Goal: Complete application form: Complete application form

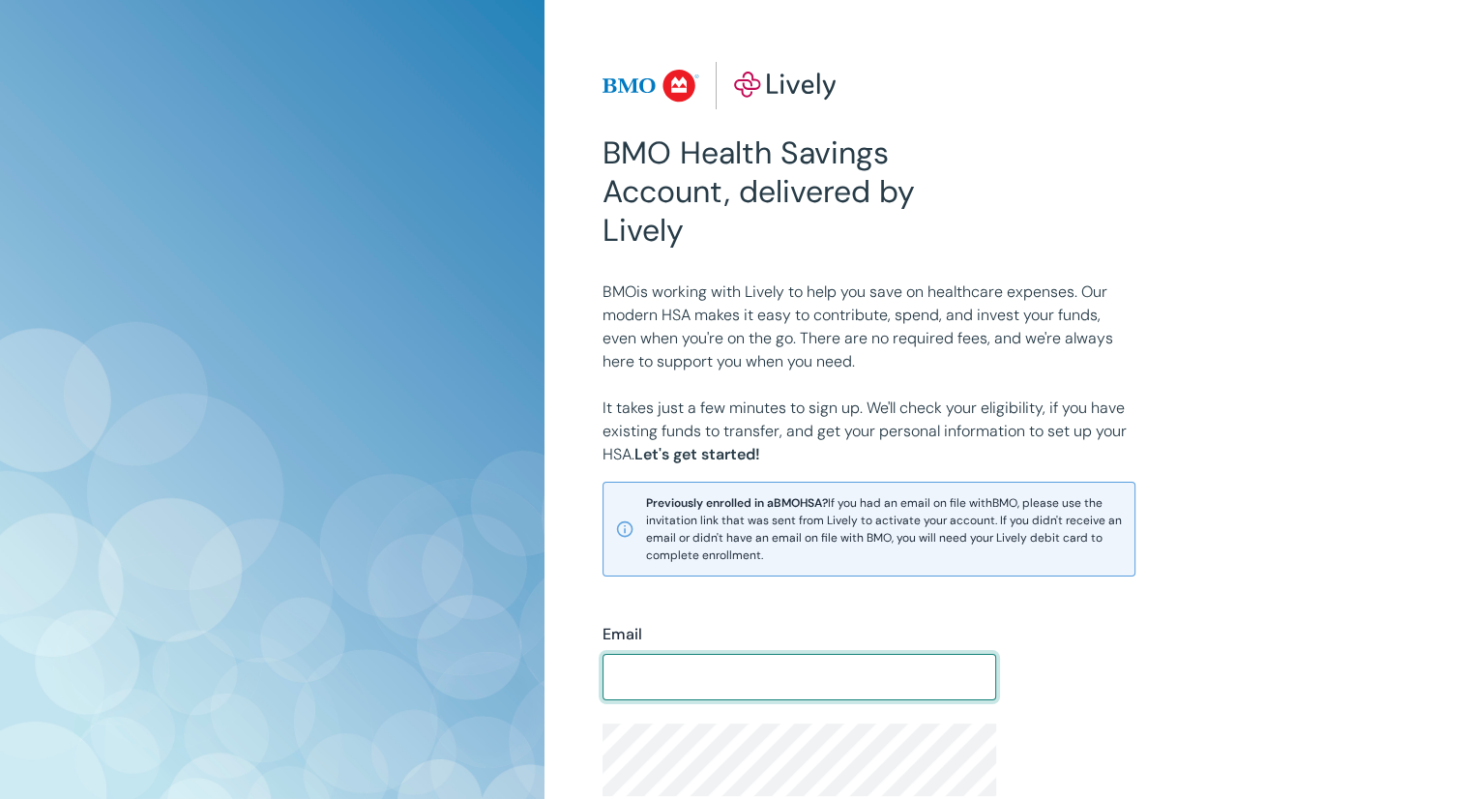
click at [728, 658] on input "Email" at bounding box center [800, 677] width 394 height 39
type input "[PERSON_NAME][EMAIL_ADDRESS][DOMAIN_NAME]"
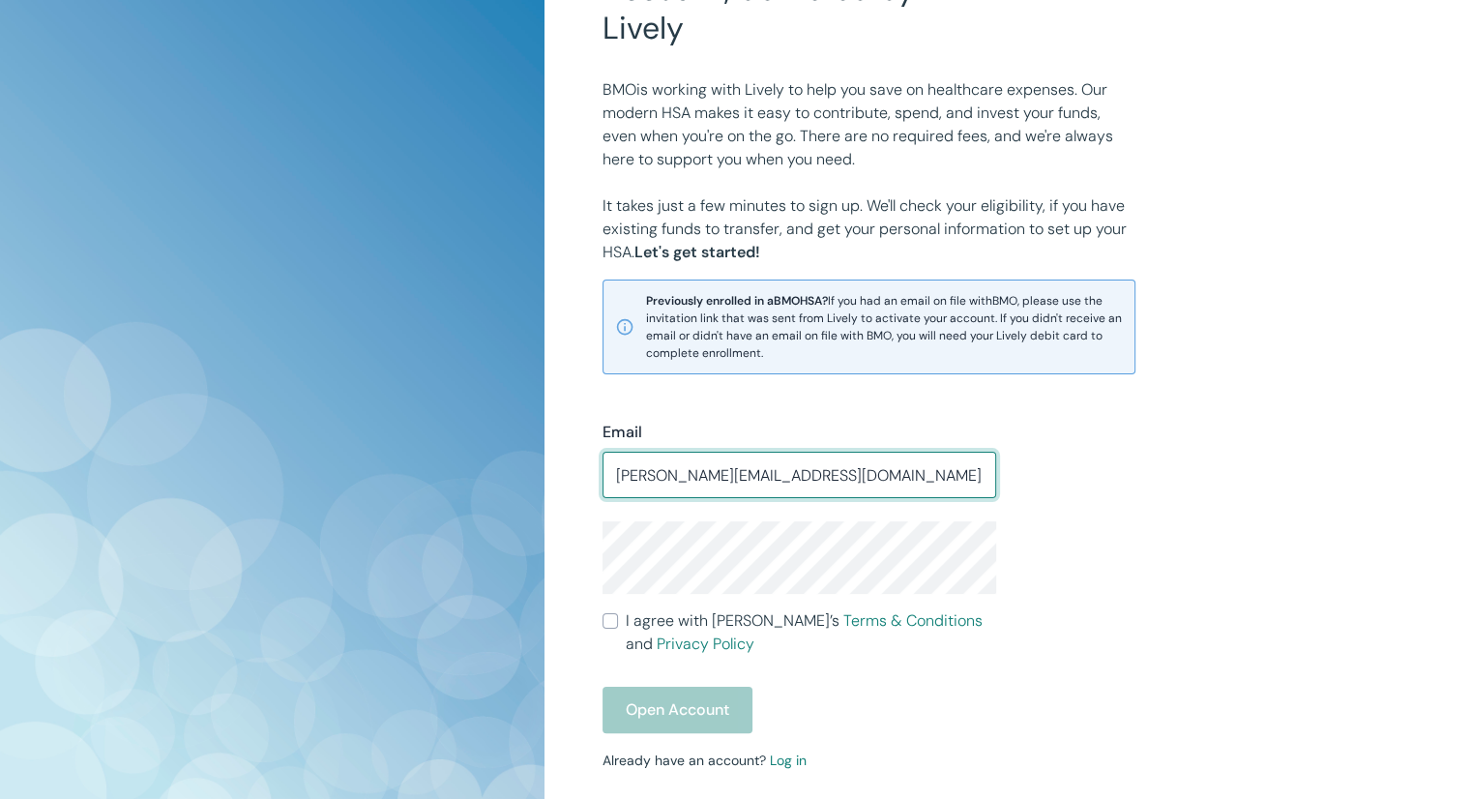
scroll to position [387, 0]
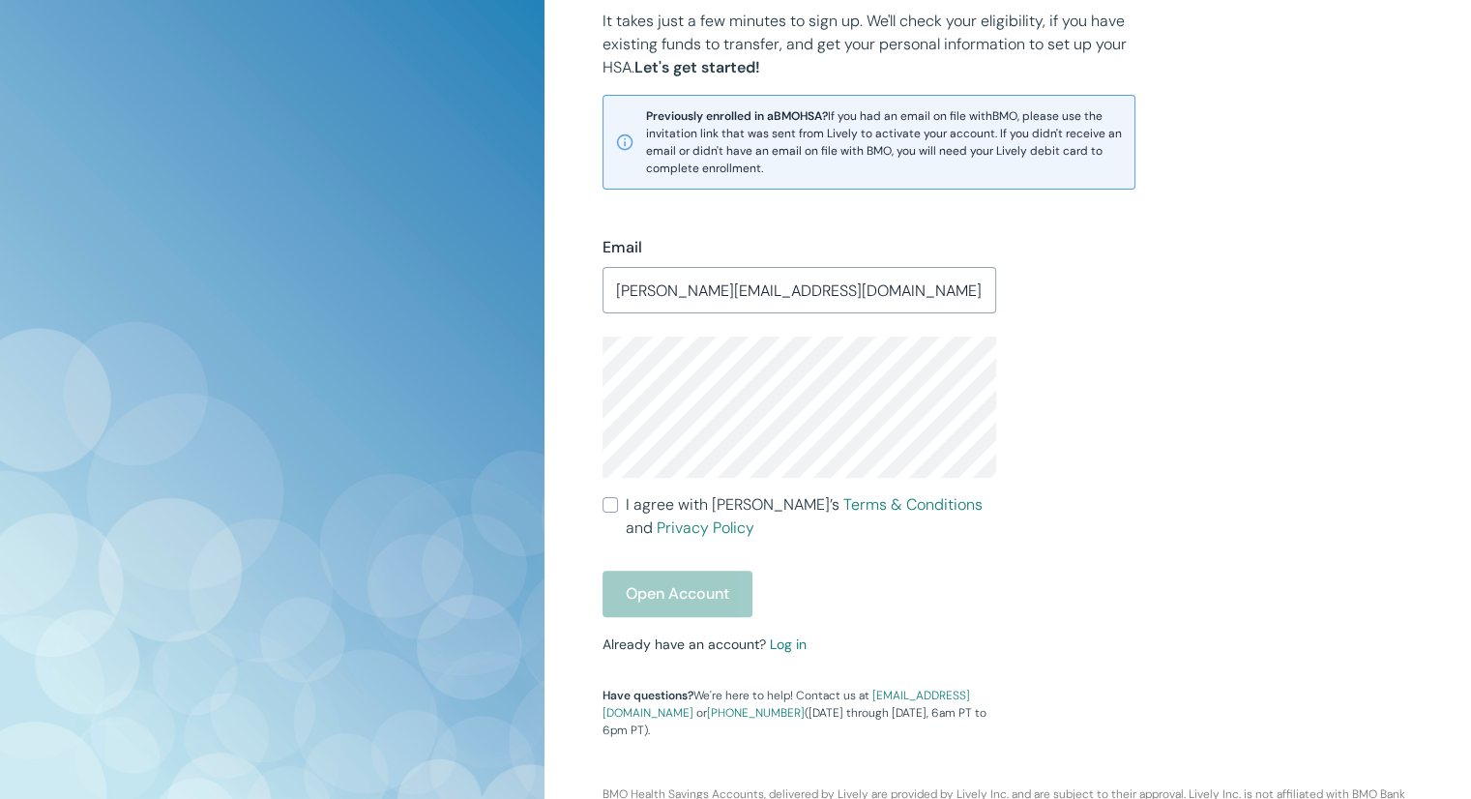
click at [654, 505] on span "I agree with Lively’s Terms & Conditions and Privacy Policy" at bounding box center [811, 516] width 370 height 46
click at [618, 505] on input "I agree with Lively’s Terms & Conditions and Privacy Policy" at bounding box center [610, 504] width 15 height 15
checkbox input "true"
click at [696, 603] on button "Open Account" at bounding box center [678, 594] width 150 height 46
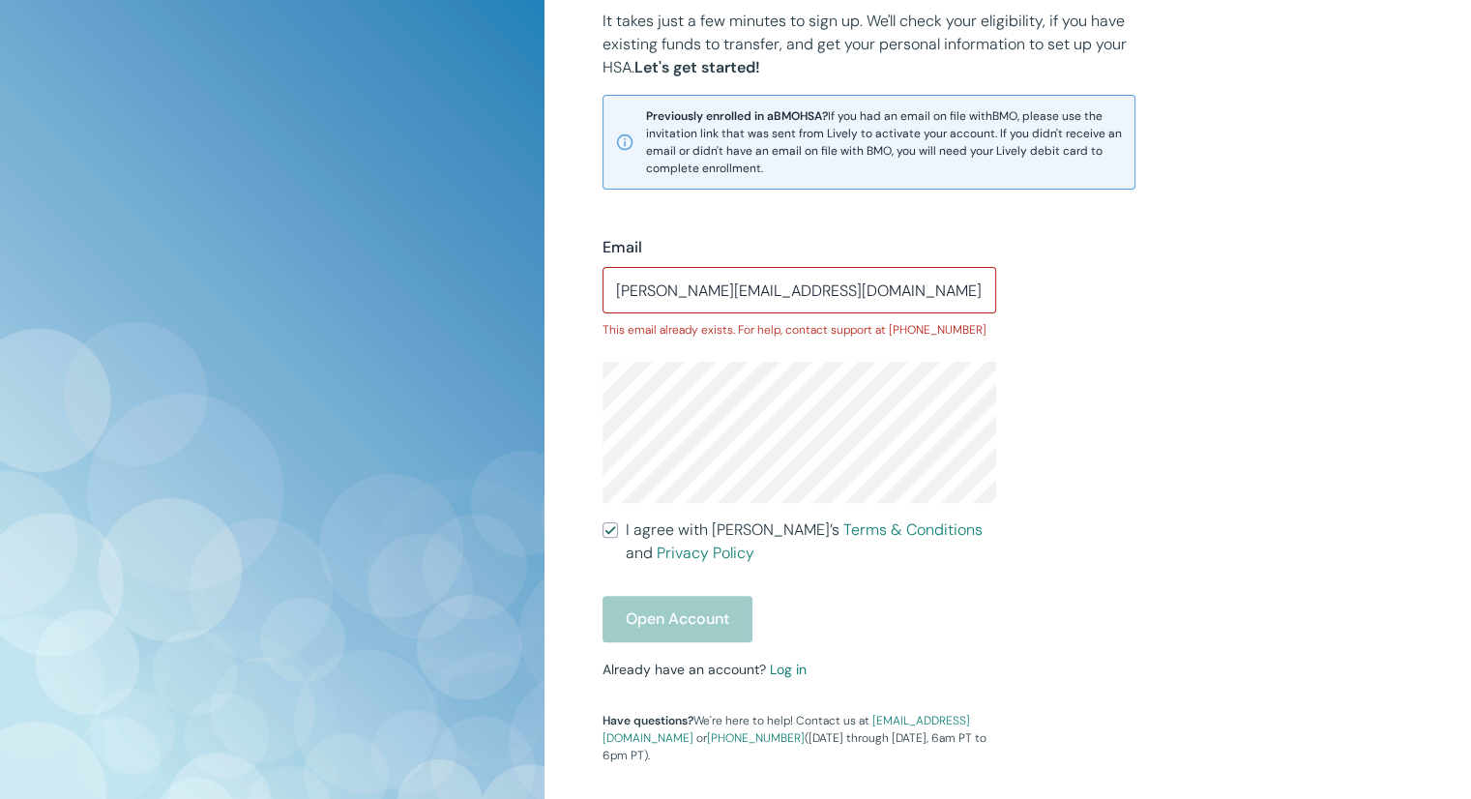
drag, startPoint x: 751, startPoint y: 648, endPoint x: 777, endPoint y: 643, distance: 26.6
drag, startPoint x: 777, startPoint y: 643, endPoint x: 787, endPoint y: 670, distance: 29.1
click at [787, 670] on link "Log in" at bounding box center [788, 669] width 37 height 17
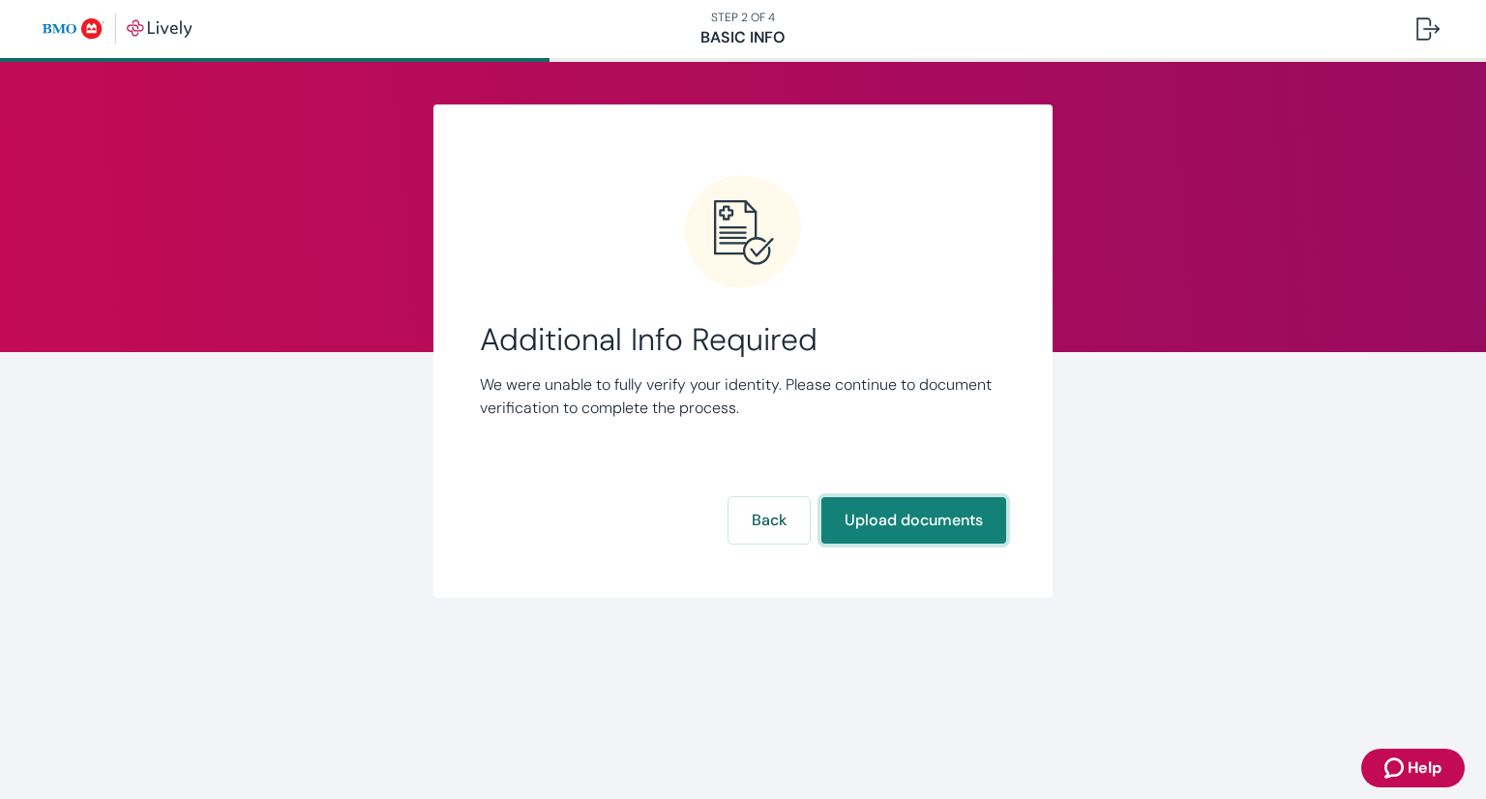
click at [982, 522] on button "Upload documents" at bounding box center [913, 520] width 185 height 46
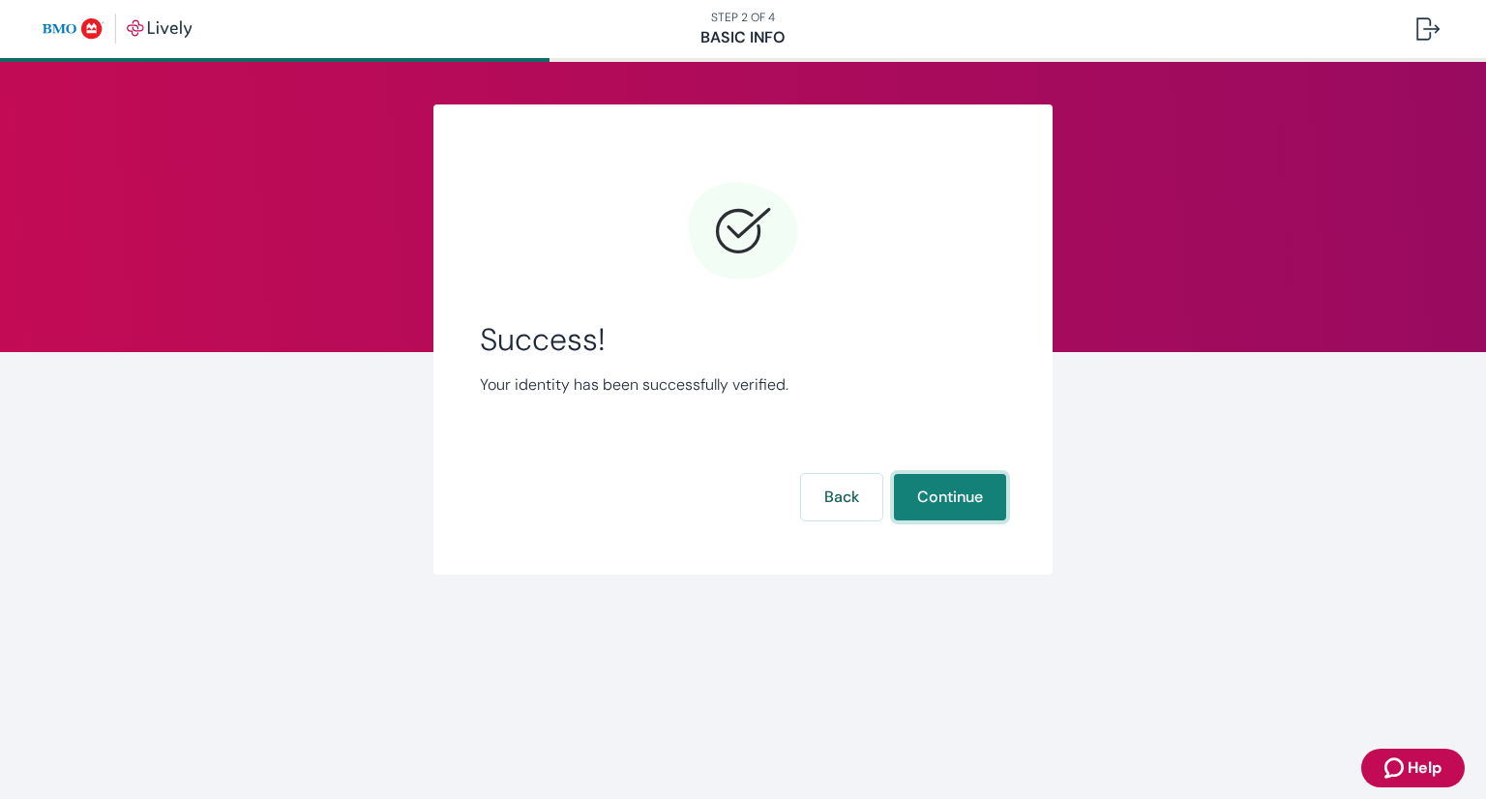
click at [981, 509] on button "Continue" at bounding box center [950, 497] width 112 height 46
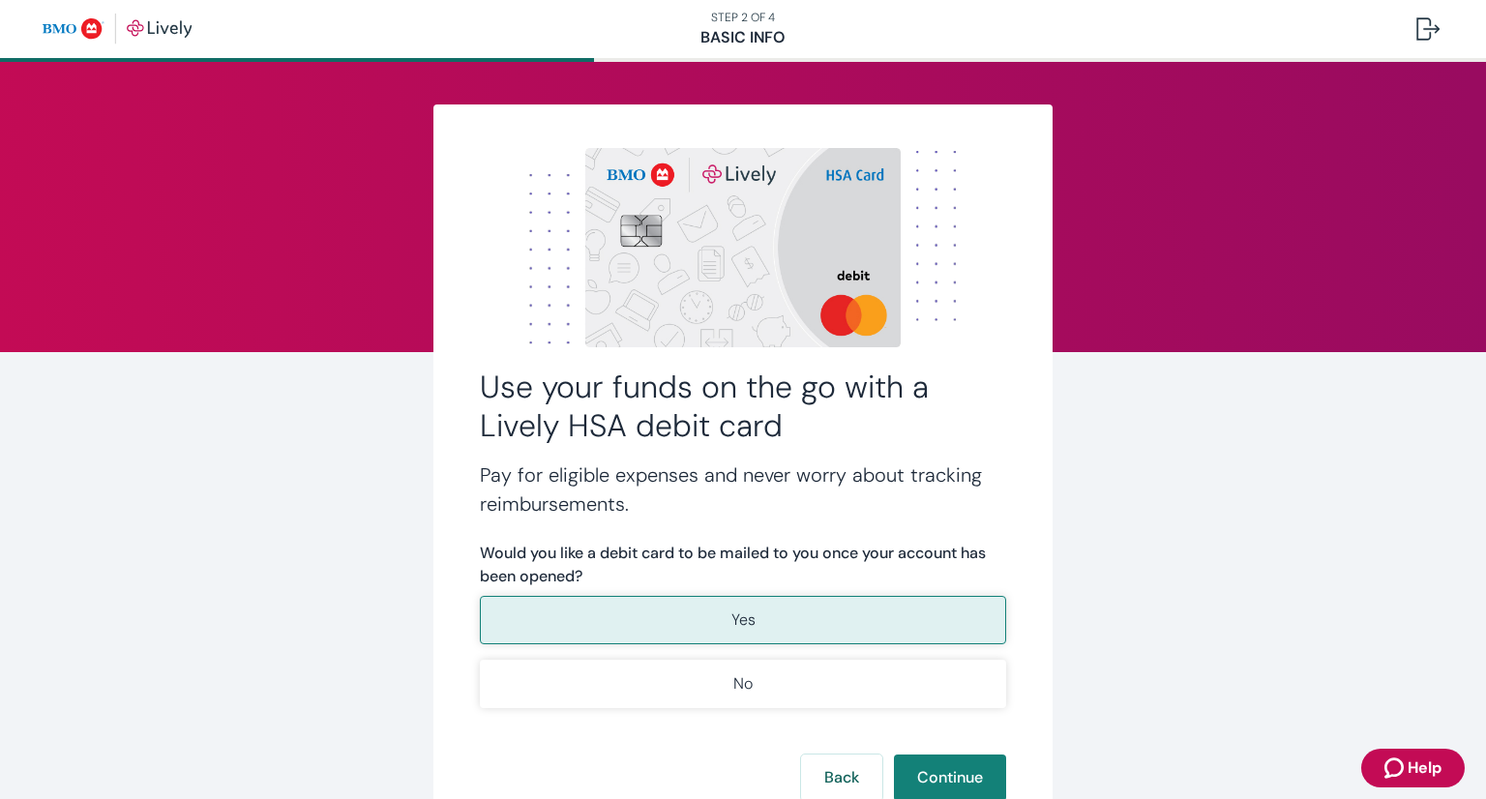
click at [789, 627] on button "Yes" at bounding box center [743, 620] width 526 height 48
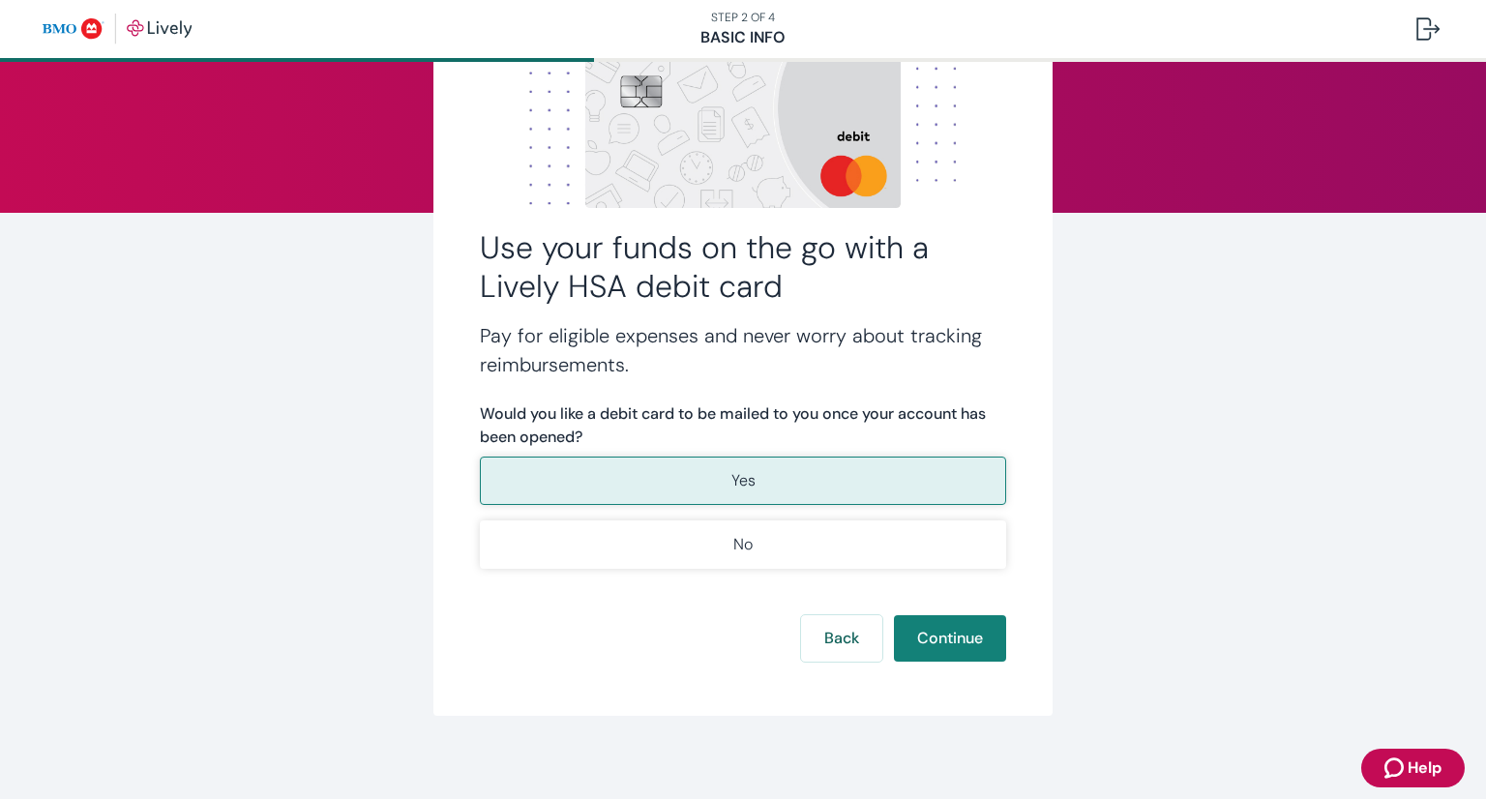
scroll to position [148, 0]
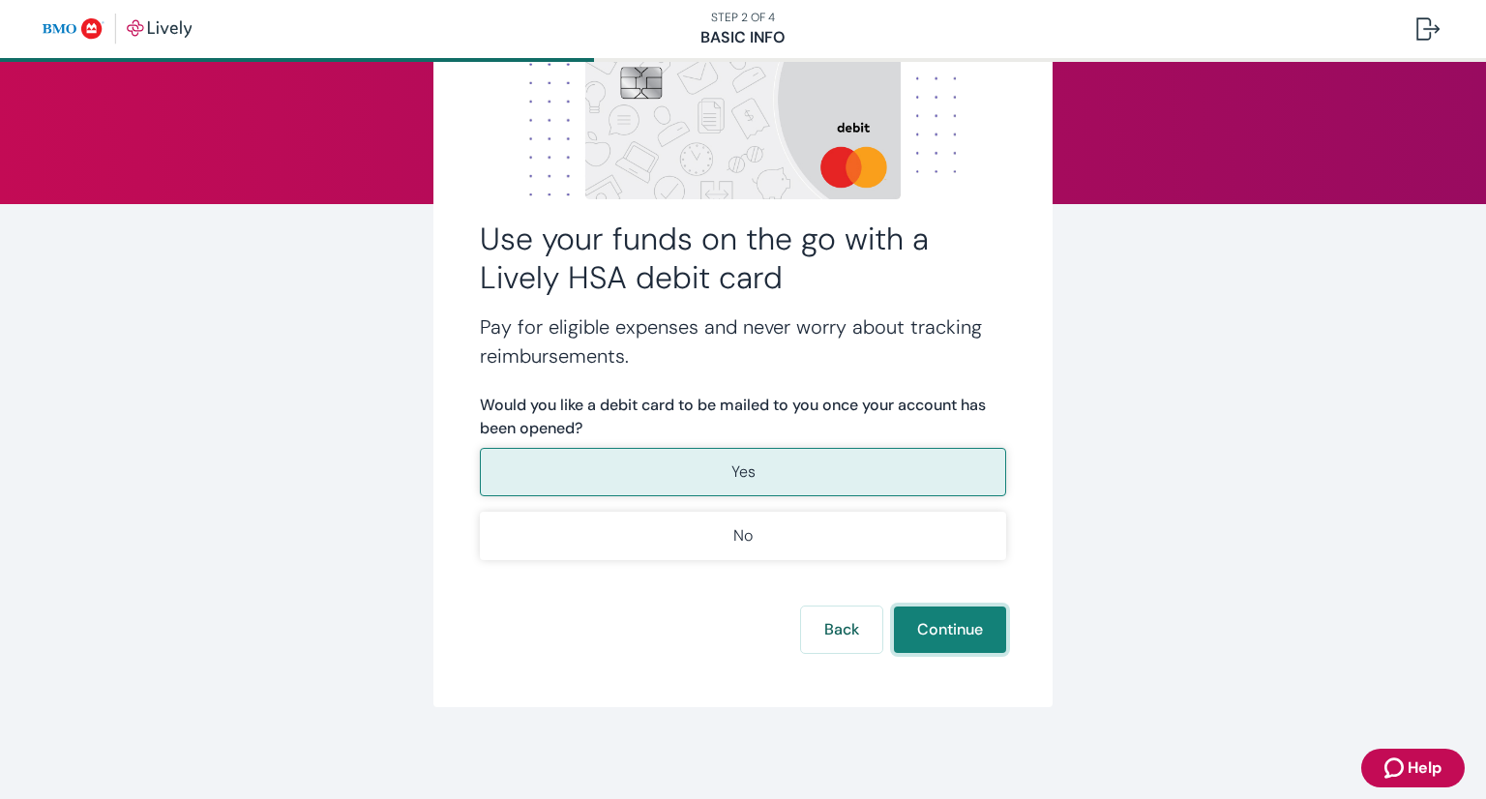
click at [909, 629] on button "Continue" at bounding box center [950, 629] width 112 height 46
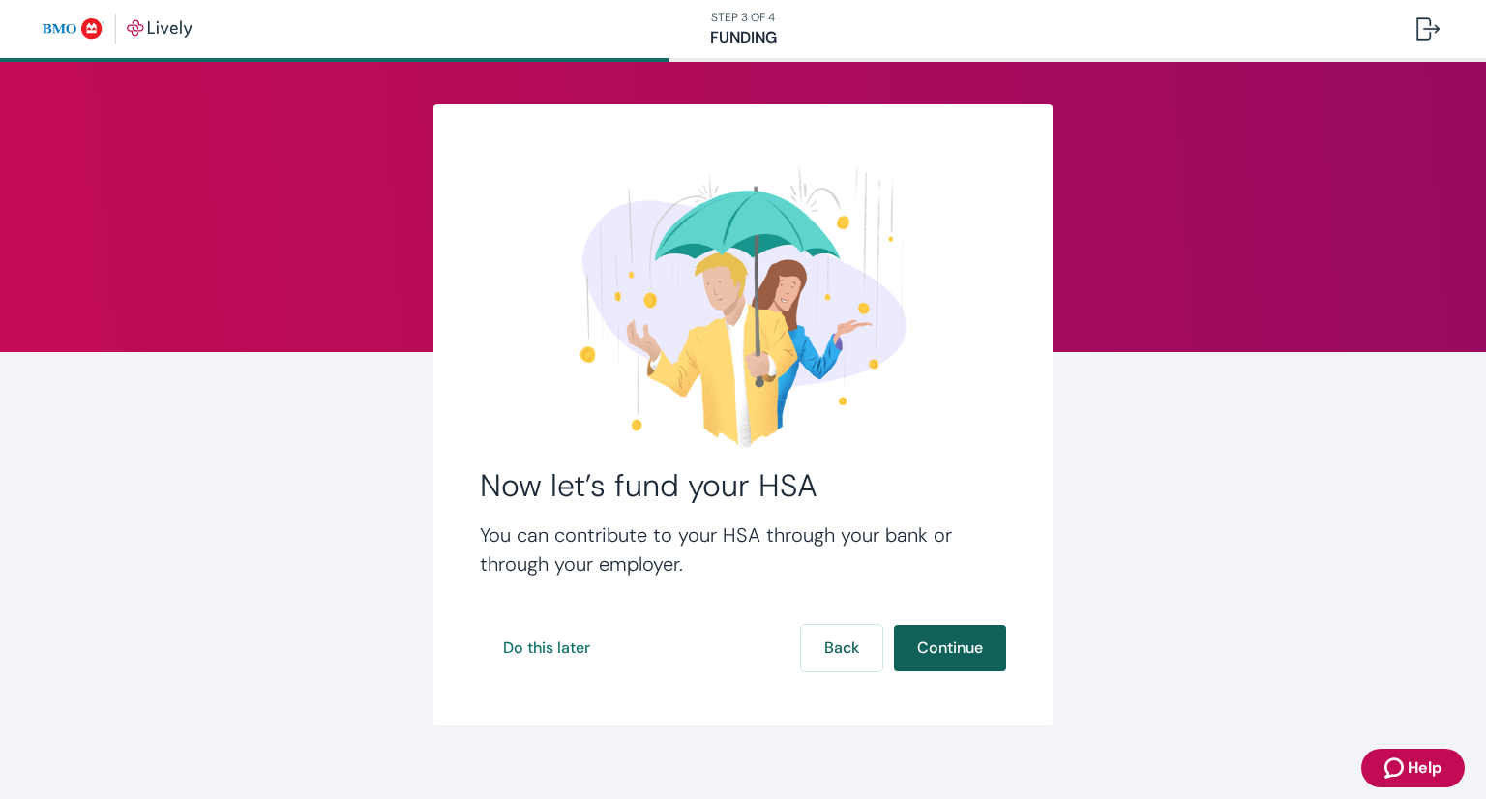
click at [953, 651] on button "Continue" at bounding box center [950, 648] width 112 height 46
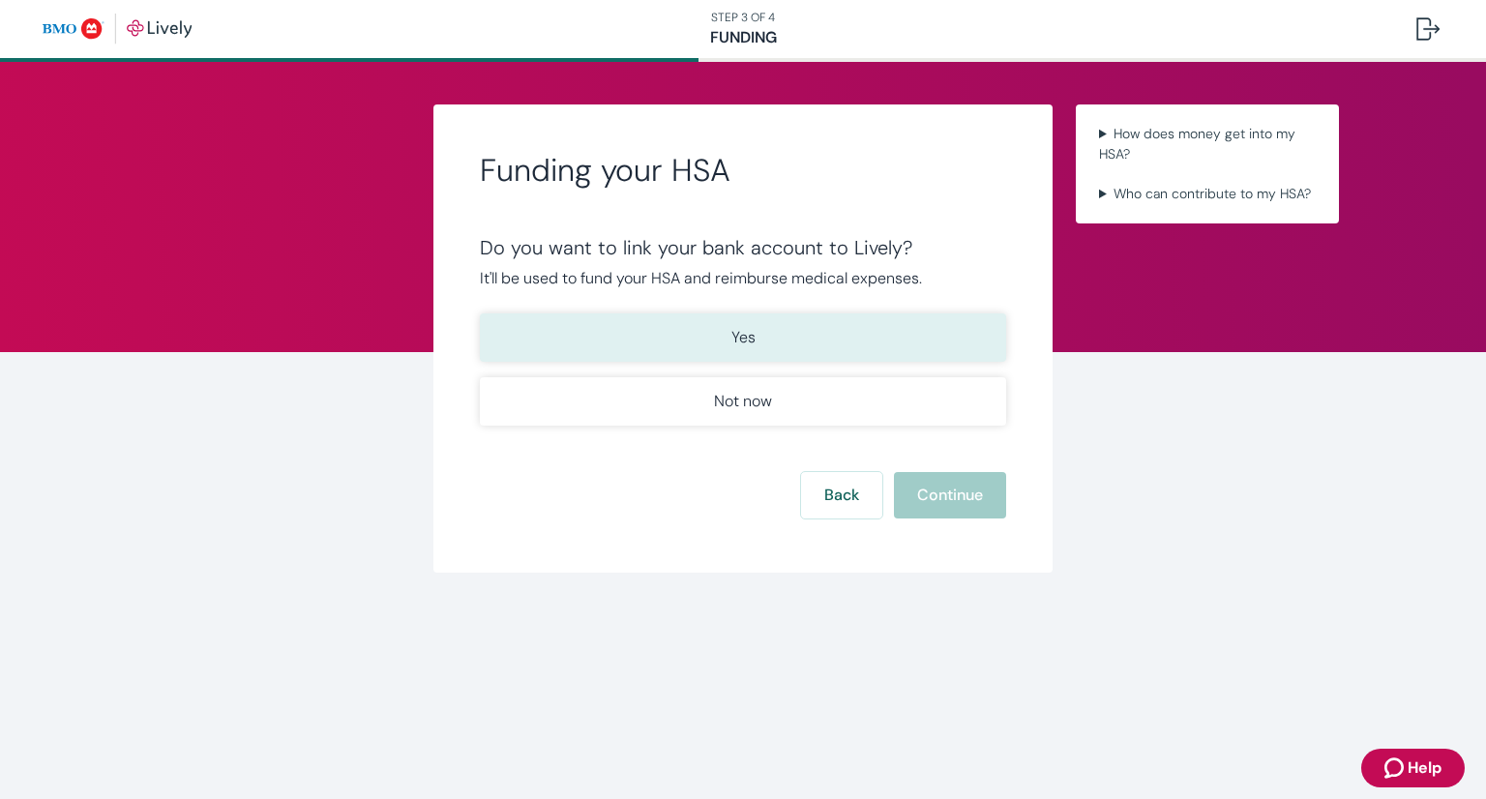
click at [635, 327] on button "Yes" at bounding box center [743, 337] width 526 height 48
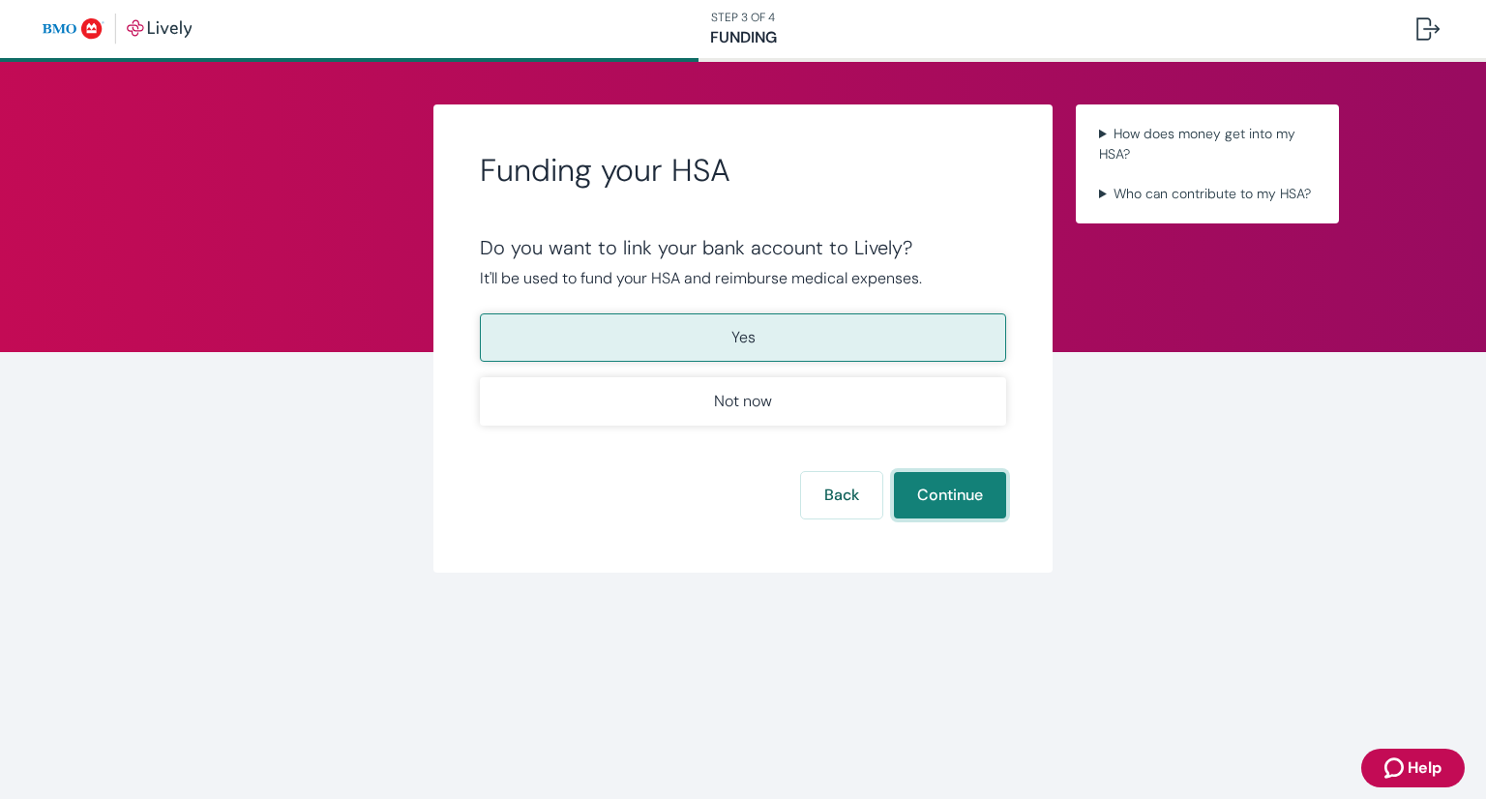
click at [939, 492] on button "Continue" at bounding box center [950, 495] width 112 height 46
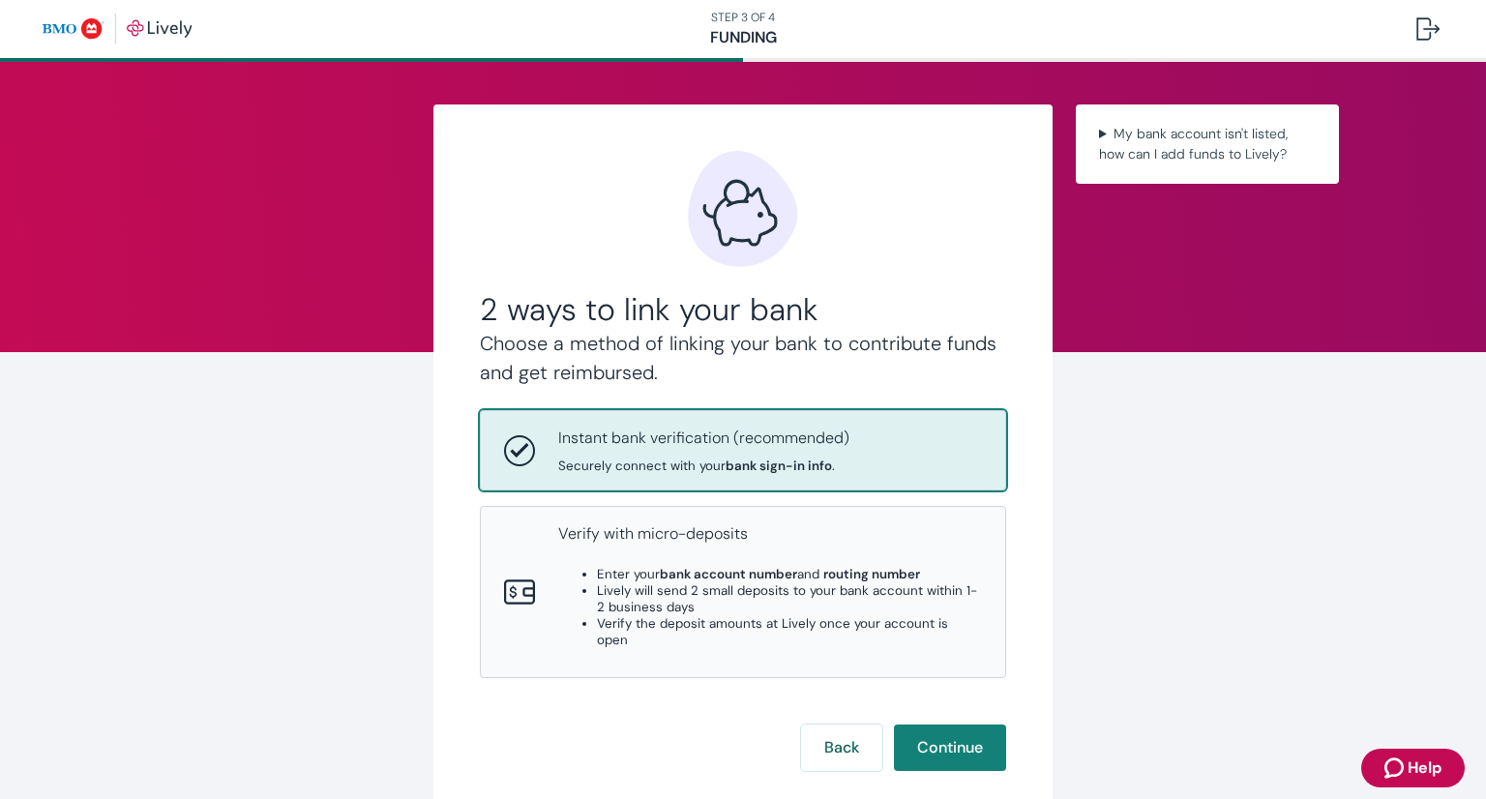
scroll to position [97, 0]
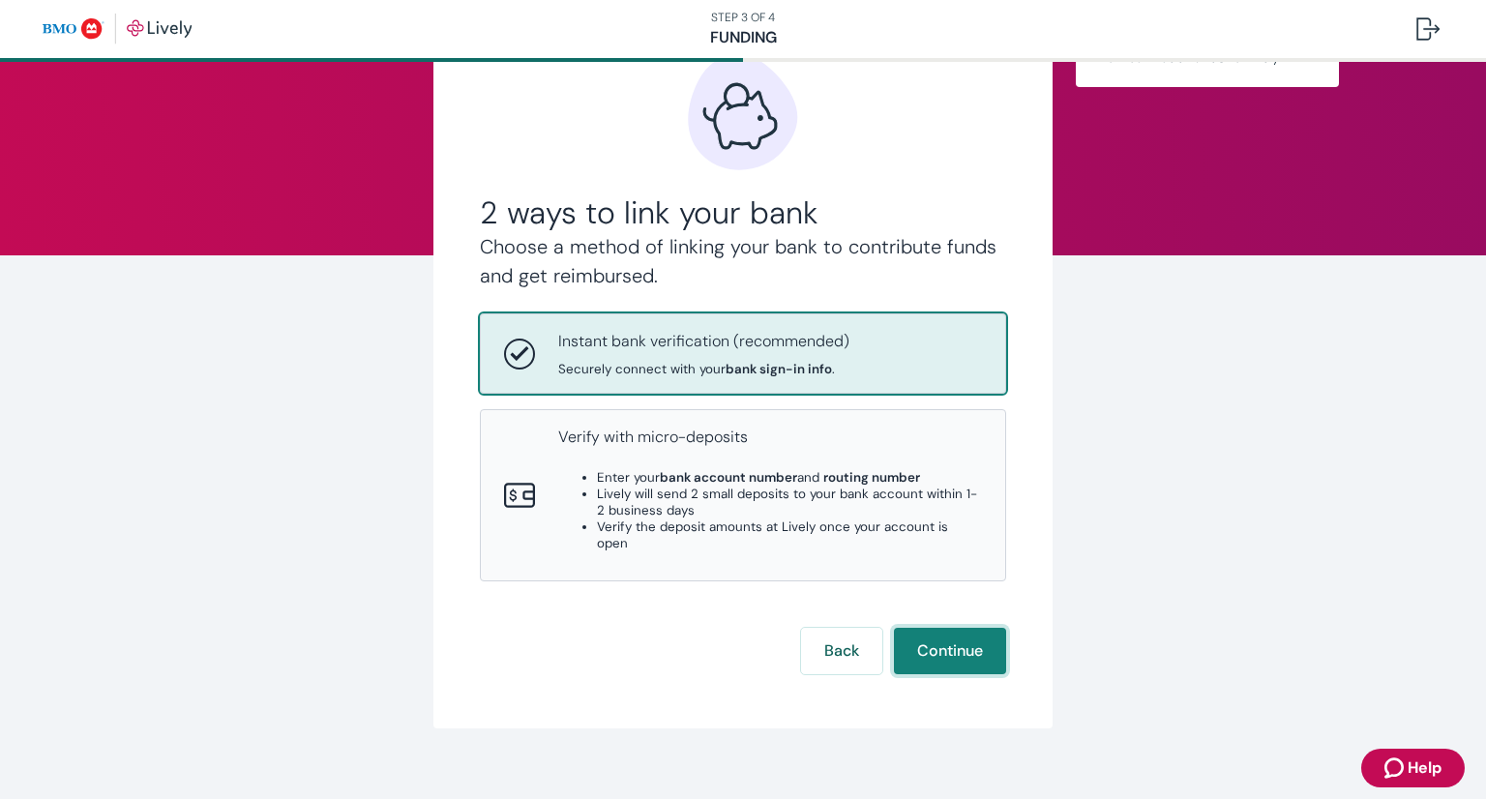
click at [956, 639] on button "Continue" at bounding box center [950, 651] width 112 height 46
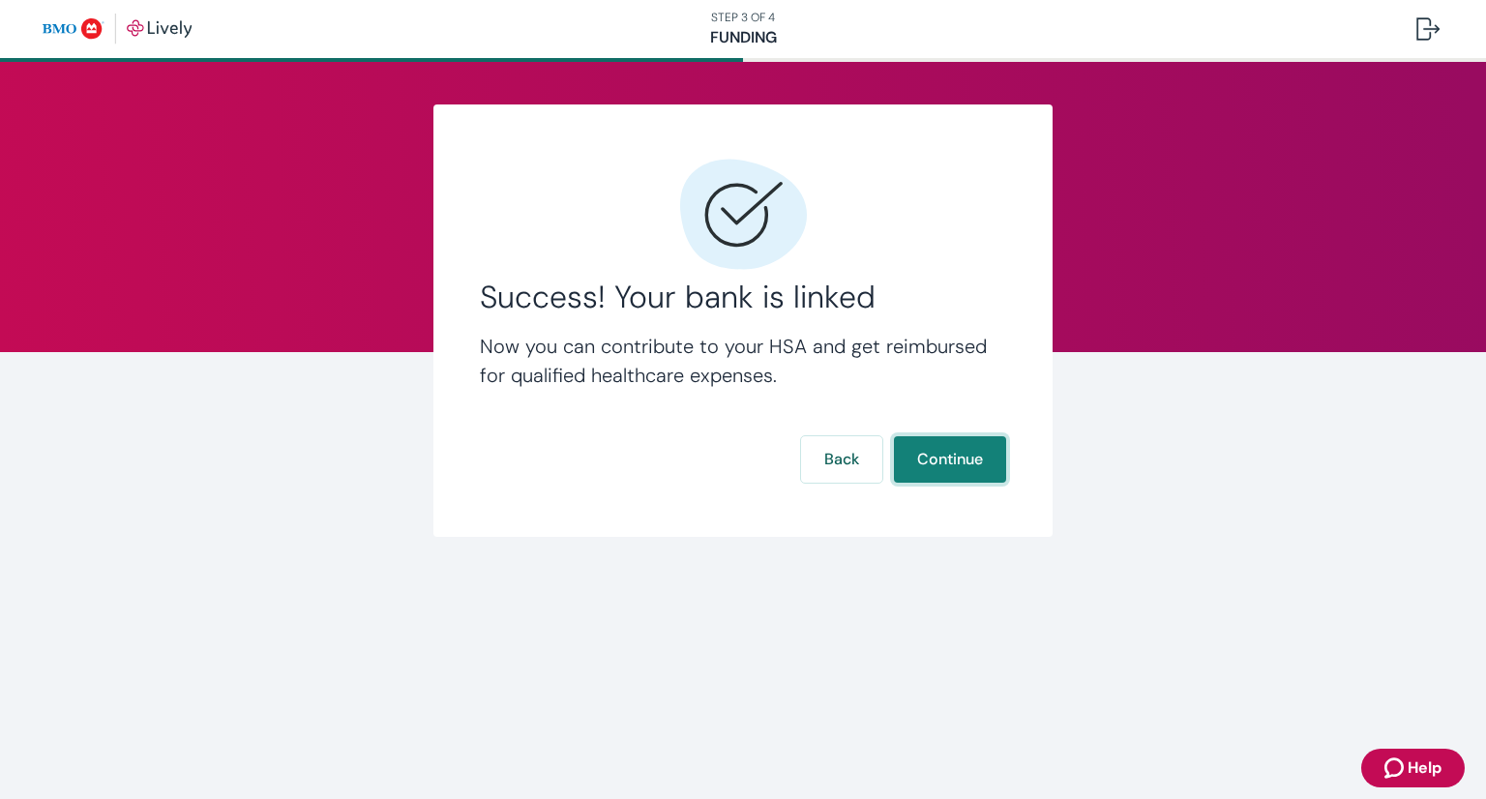
scroll to position [0, 0]
click at [948, 450] on button "Continue" at bounding box center [950, 459] width 112 height 46
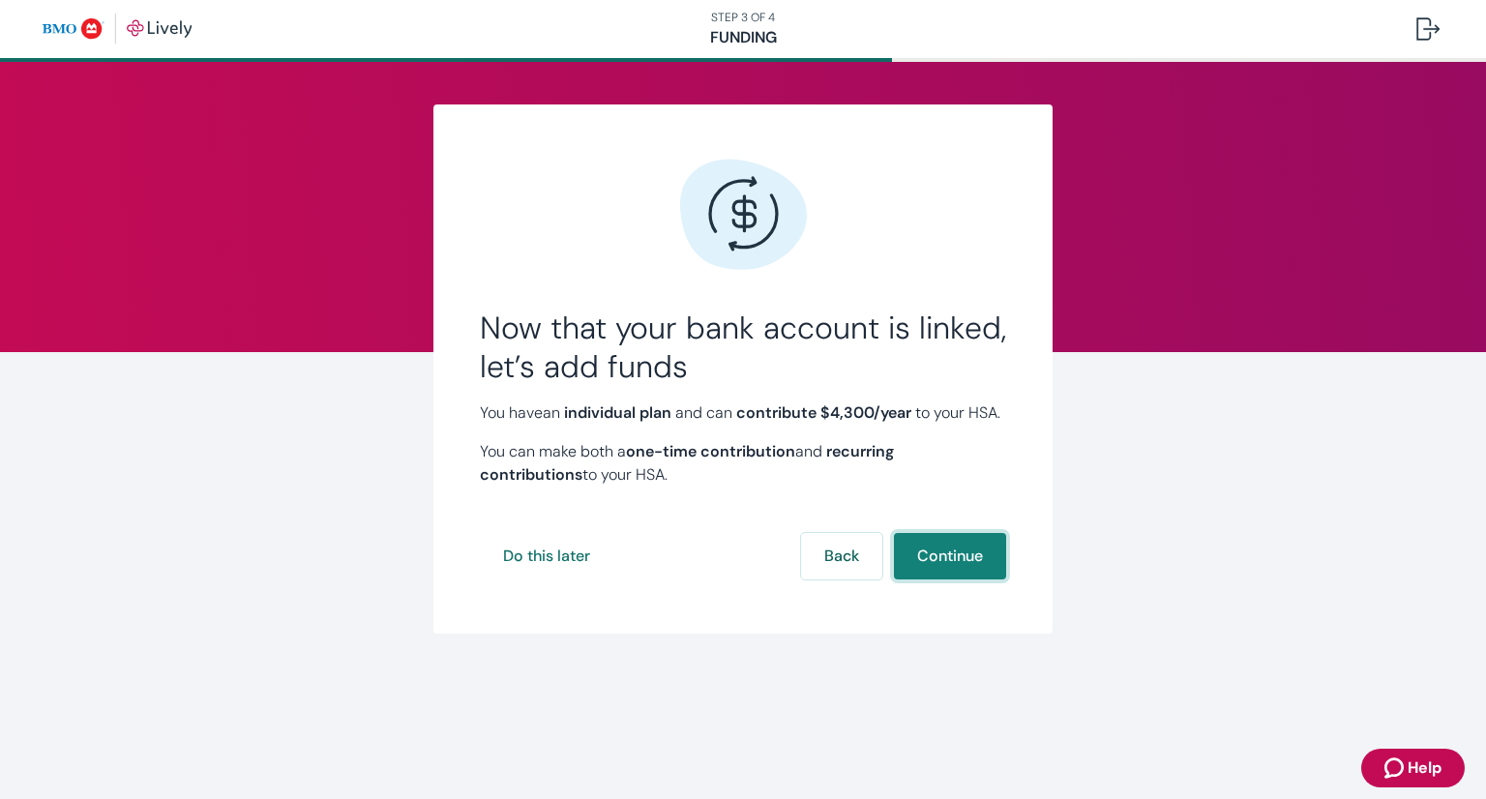
click at [940, 569] on button "Continue" at bounding box center [950, 556] width 112 height 46
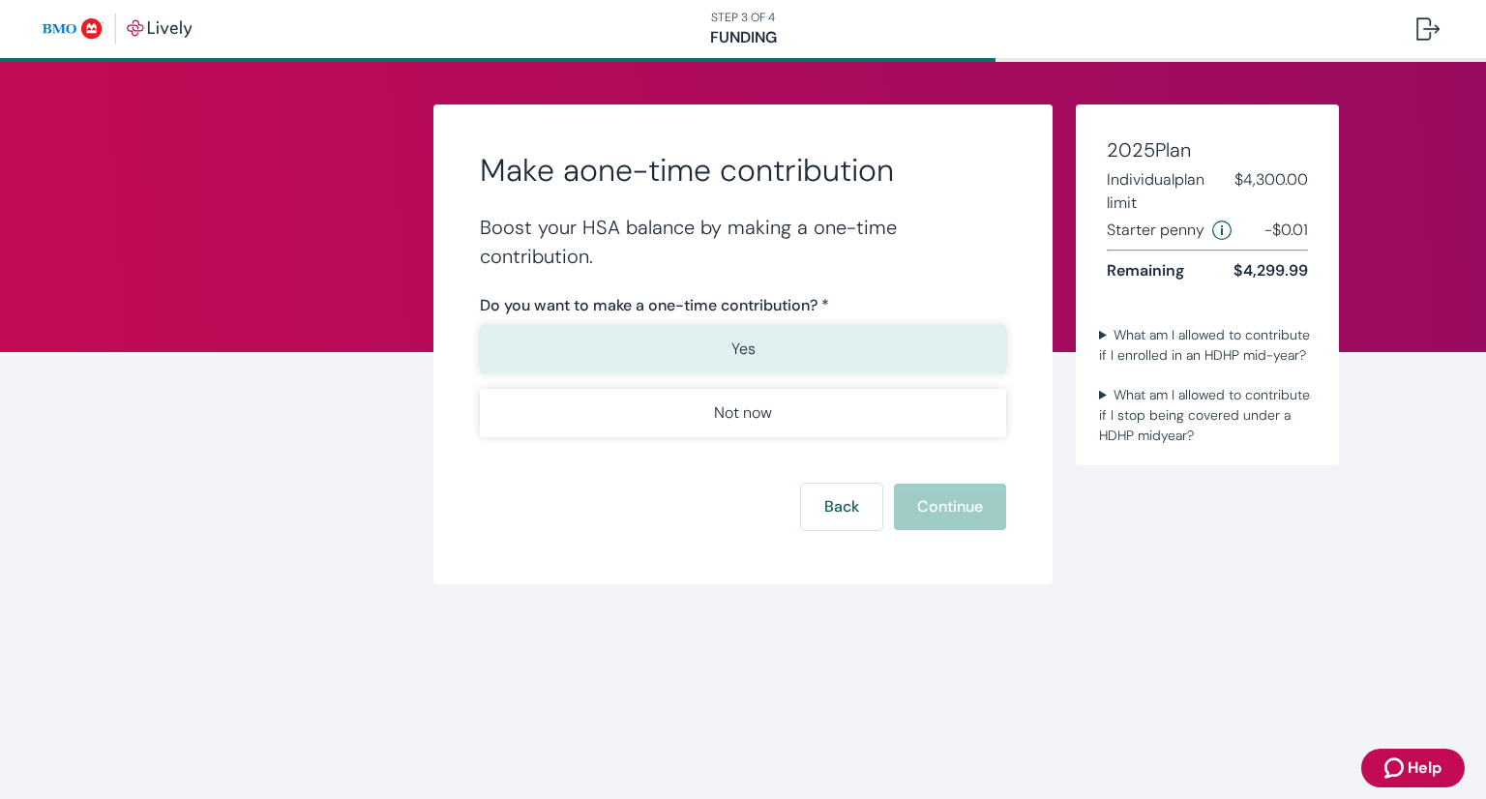
click at [809, 326] on button "Yes" at bounding box center [743, 349] width 526 height 48
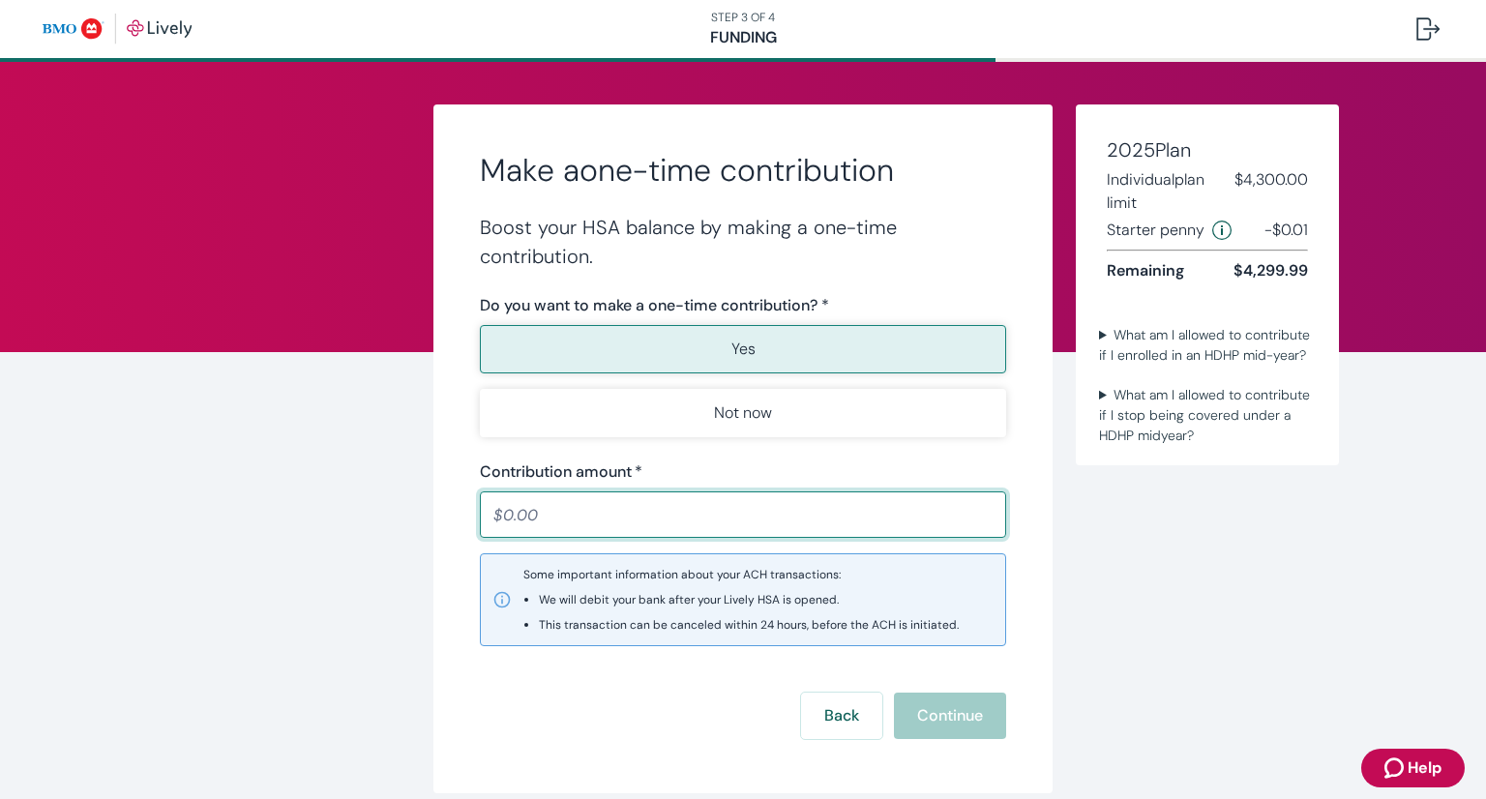
click at [581, 503] on input "Contribution amount   *" at bounding box center [743, 514] width 526 height 39
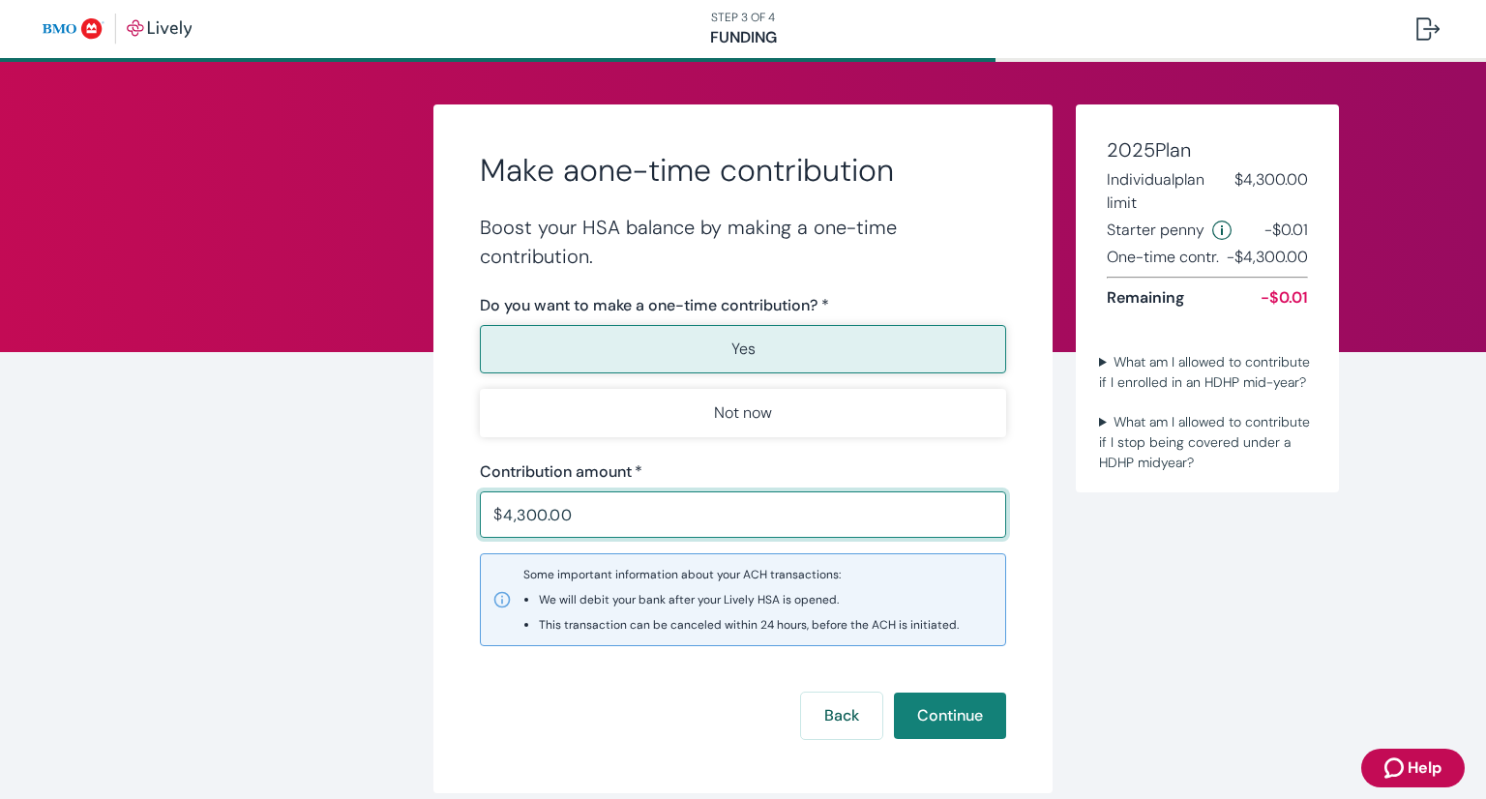
drag, startPoint x: 249, startPoint y: 534, endPoint x: 321, endPoint y: 527, distance: 72.9
click at [251, 534] on div "Make a one-time contribution Boost your HSA balance by making a one-time contri…" at bounding box center [743, 474] width 1486 height 824
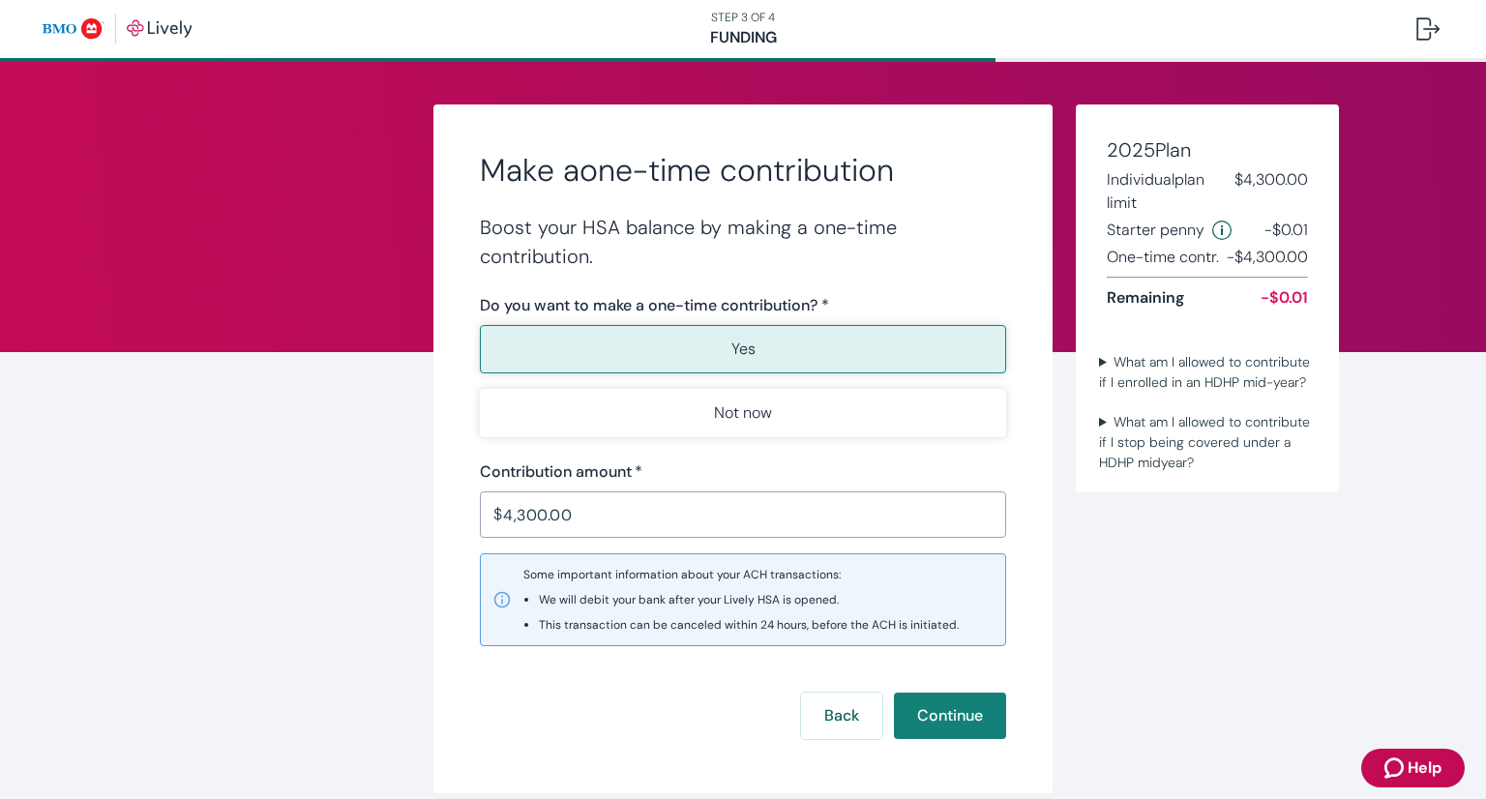
drag, startPoint x: 535, startPoint y: 512, endPoint x: 485, endPoint y: 532, distance: 54.2
click at [535, 512] on input "4,300.00" at bounding box center [754, 514] width 503 height 39
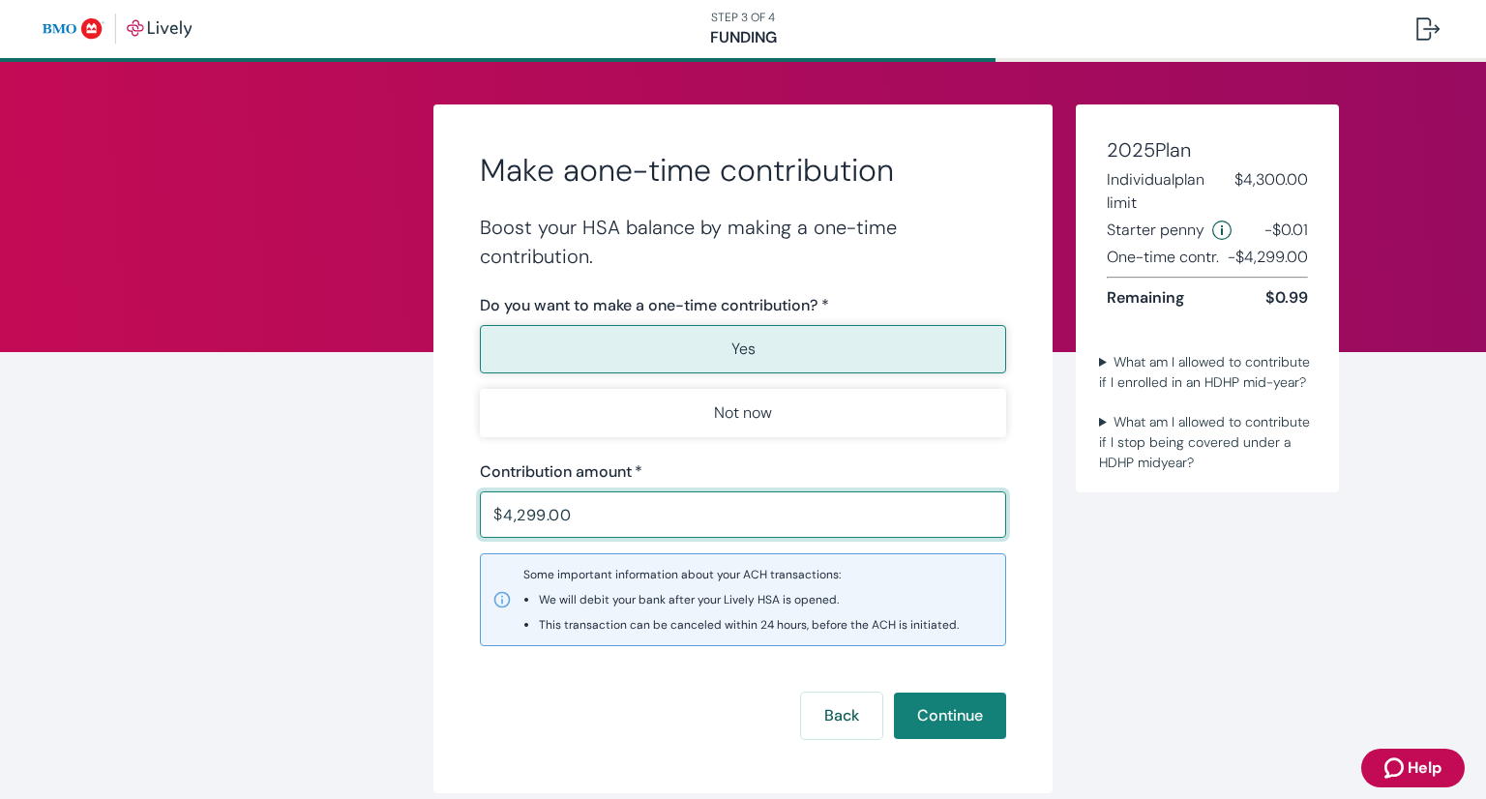
click at [379, 527] on div "Make a one-time contribution Boost your HSA balance by making a one-time contri…" at bounding box center [743, 448] width 929 height 689
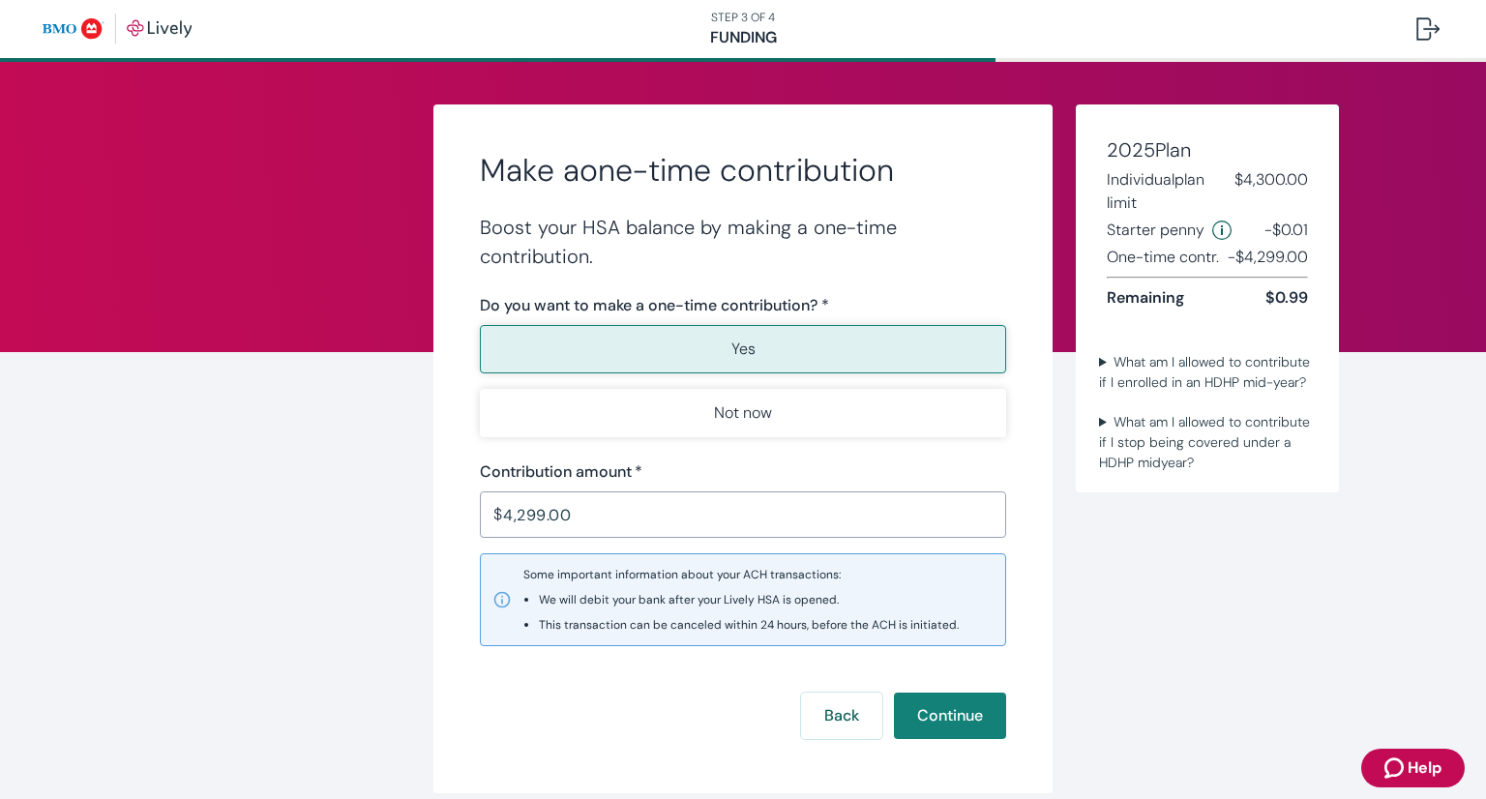
click at [542, 504] on input "4,299.00" at bounding box center [754, 514] width 503 height 39
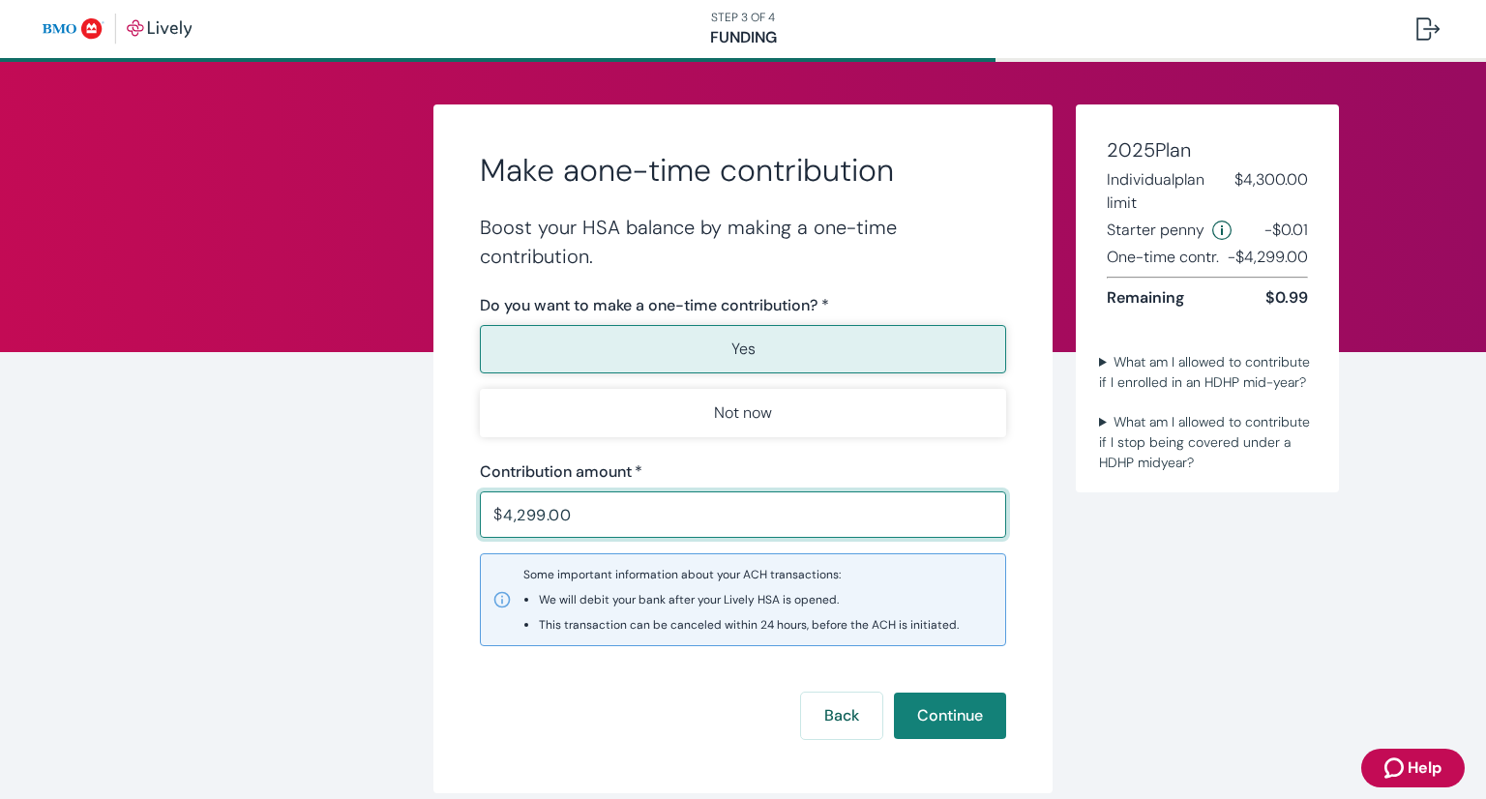
click at [530, 517] on input "4,299.00" at bounding box center [754, 514] width 503 height 39
click at [531, 517] on input "4,299.00" at bounding box center [754, 514] width 503 height 39
click at [302, 488] on div "Make a one-time contribution Boost your HSA balance by making a one-time contri…" at bounding box center [743, 448] width 929 height 689
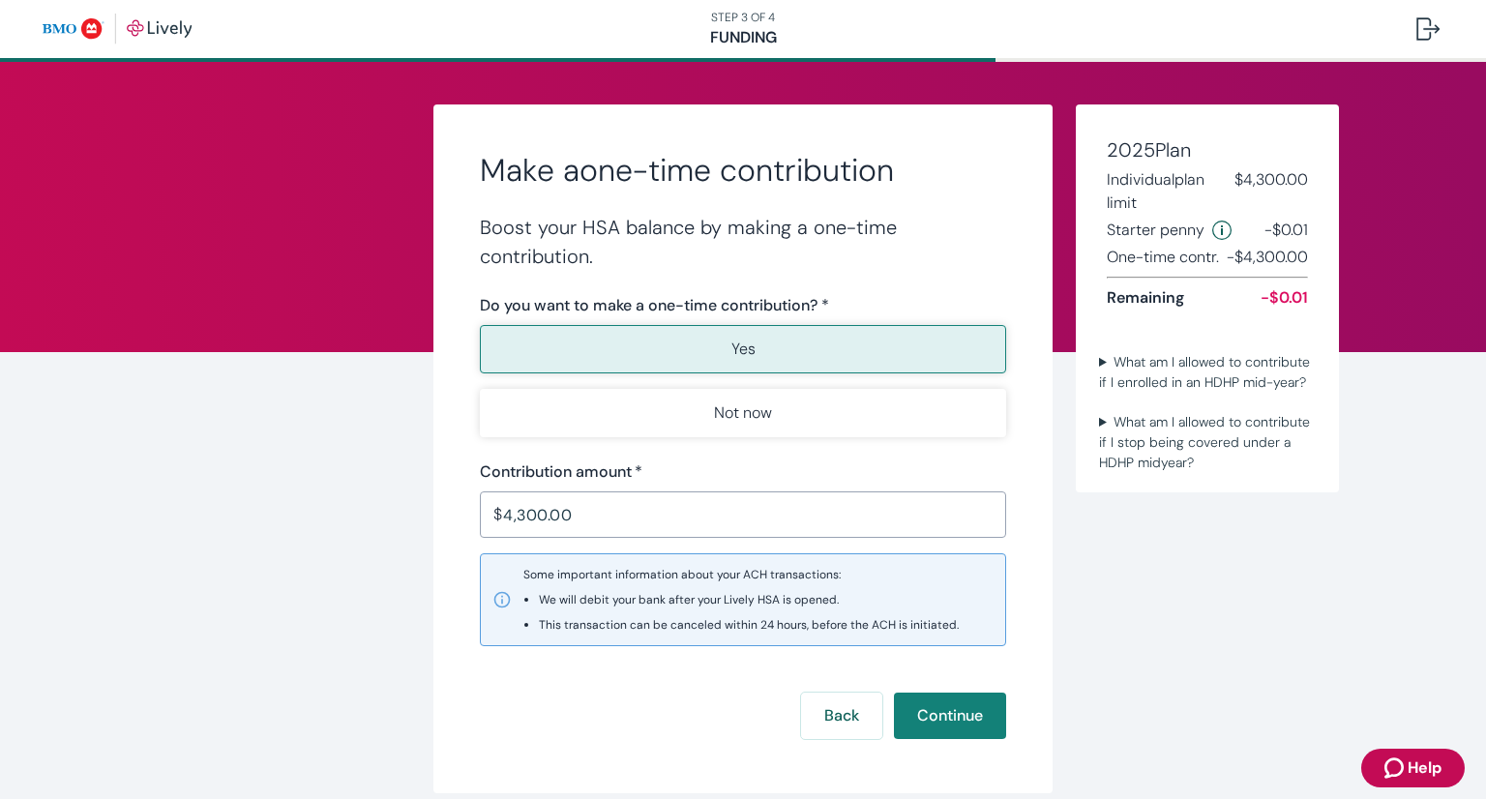
click at [534, 512] on input "4,300.00" at bounding box center [754, 514] width 503 height 39
click at [1094, 367] on summary "What am I allowed to contribute if I enrolled in an HDHP mid-year?" at bounding box center [1207, 372] width 232 height 48
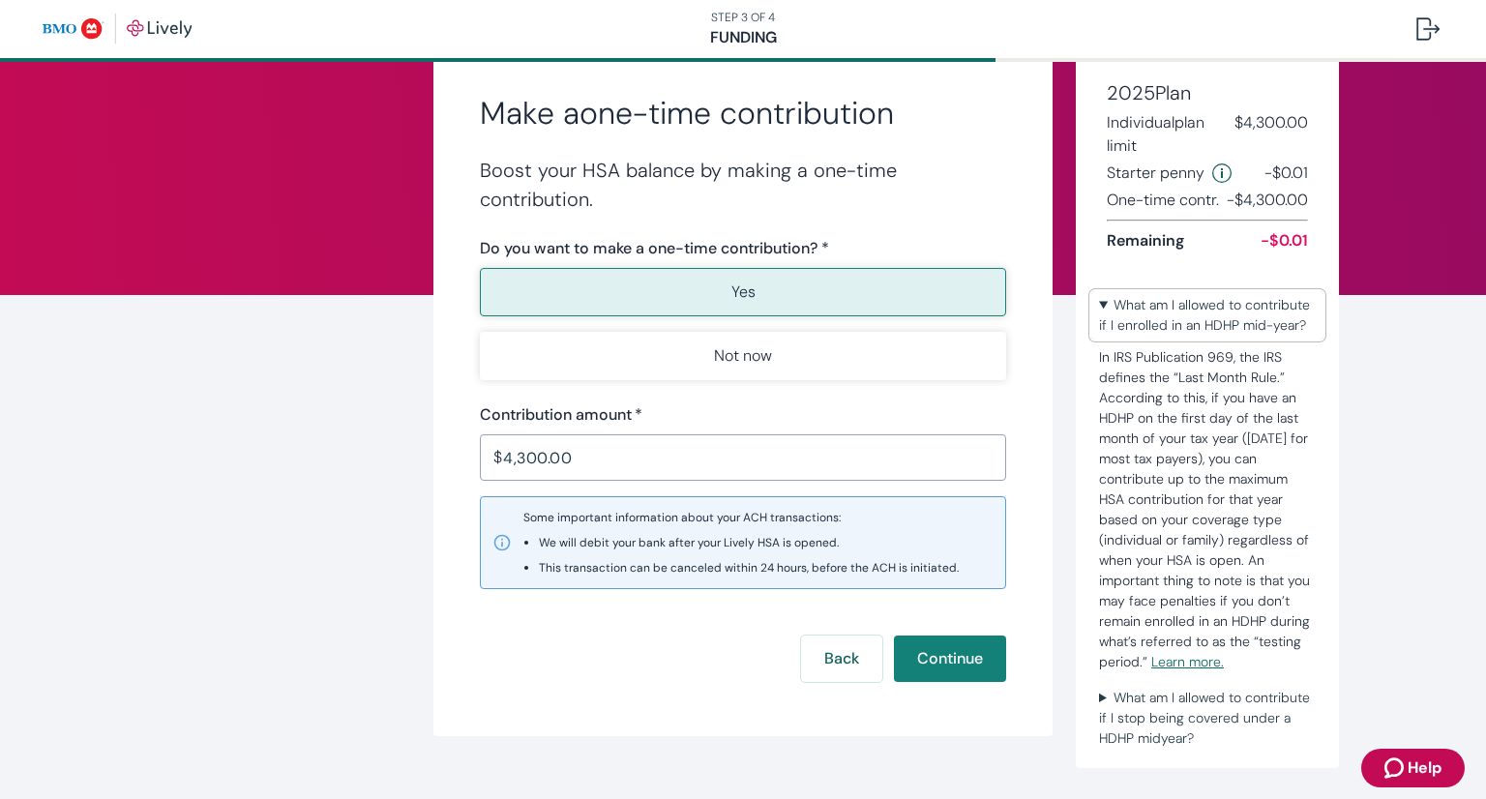
scroll to position [86, 0]
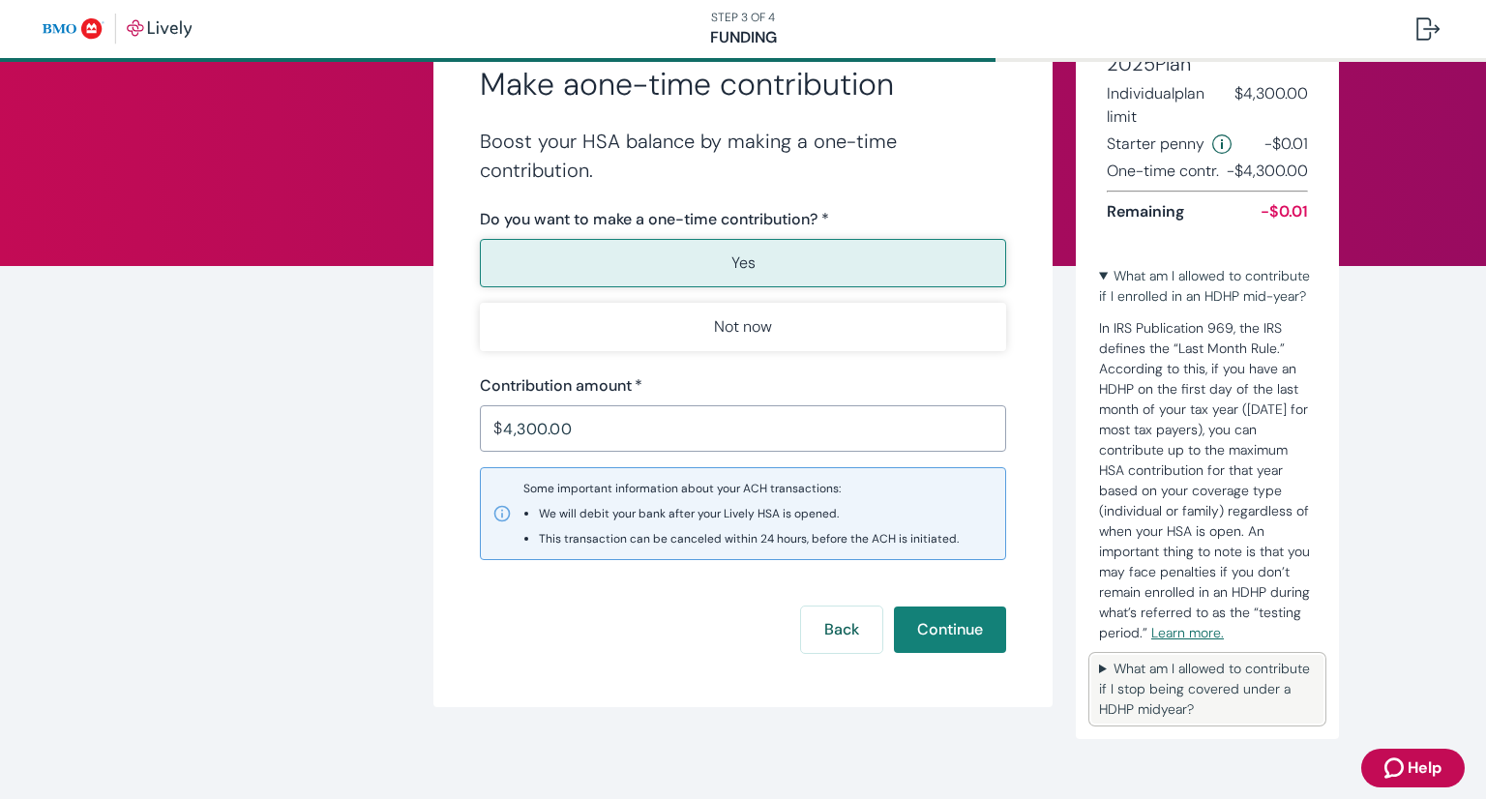
click at [1107, 679] on summary "What am I allowed to contribute if I stop being covered under a HDHP midyear?" at bounding box center [1207, 689] width 232 height 69
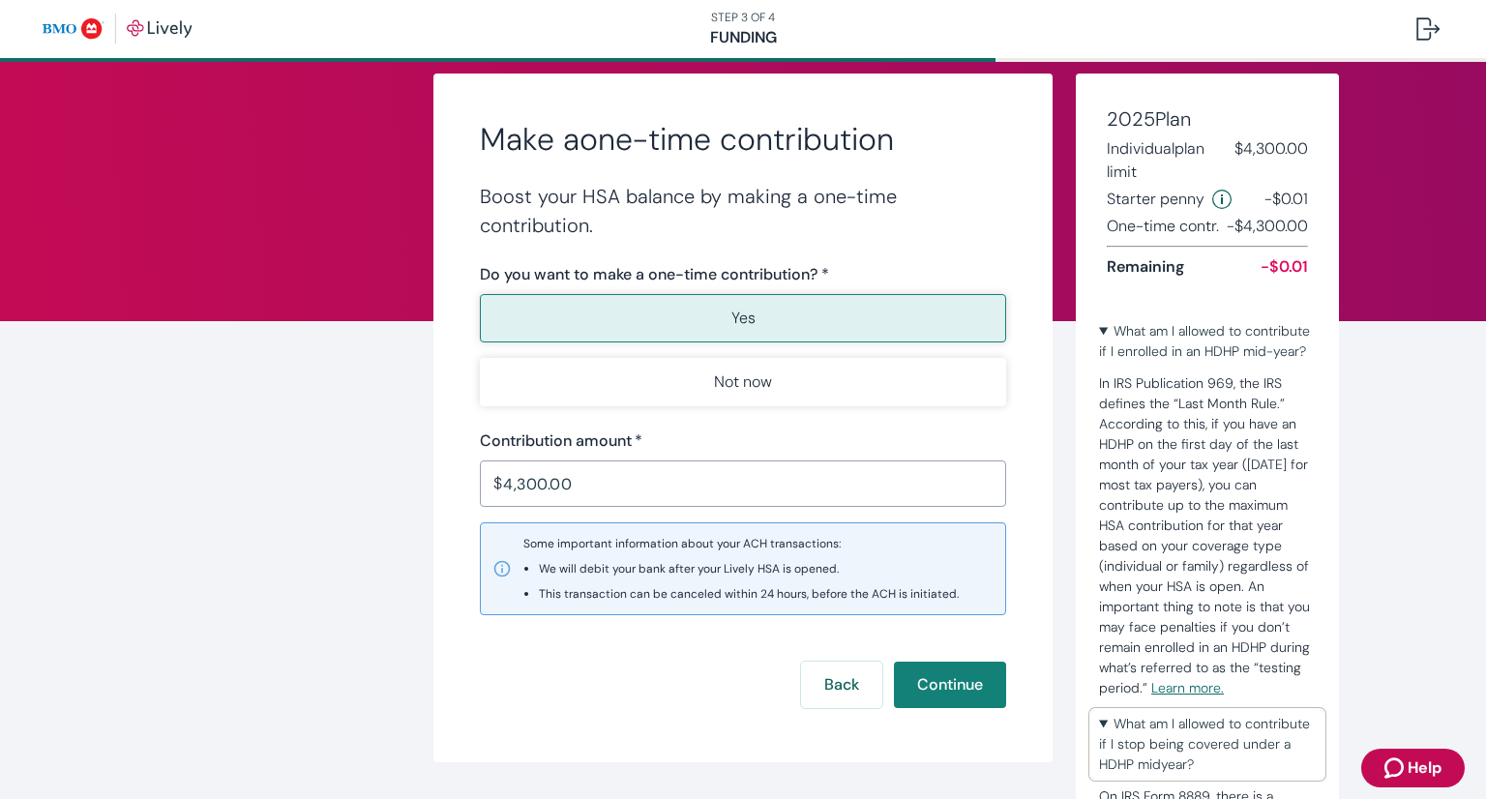
scroll to position [0, 0]
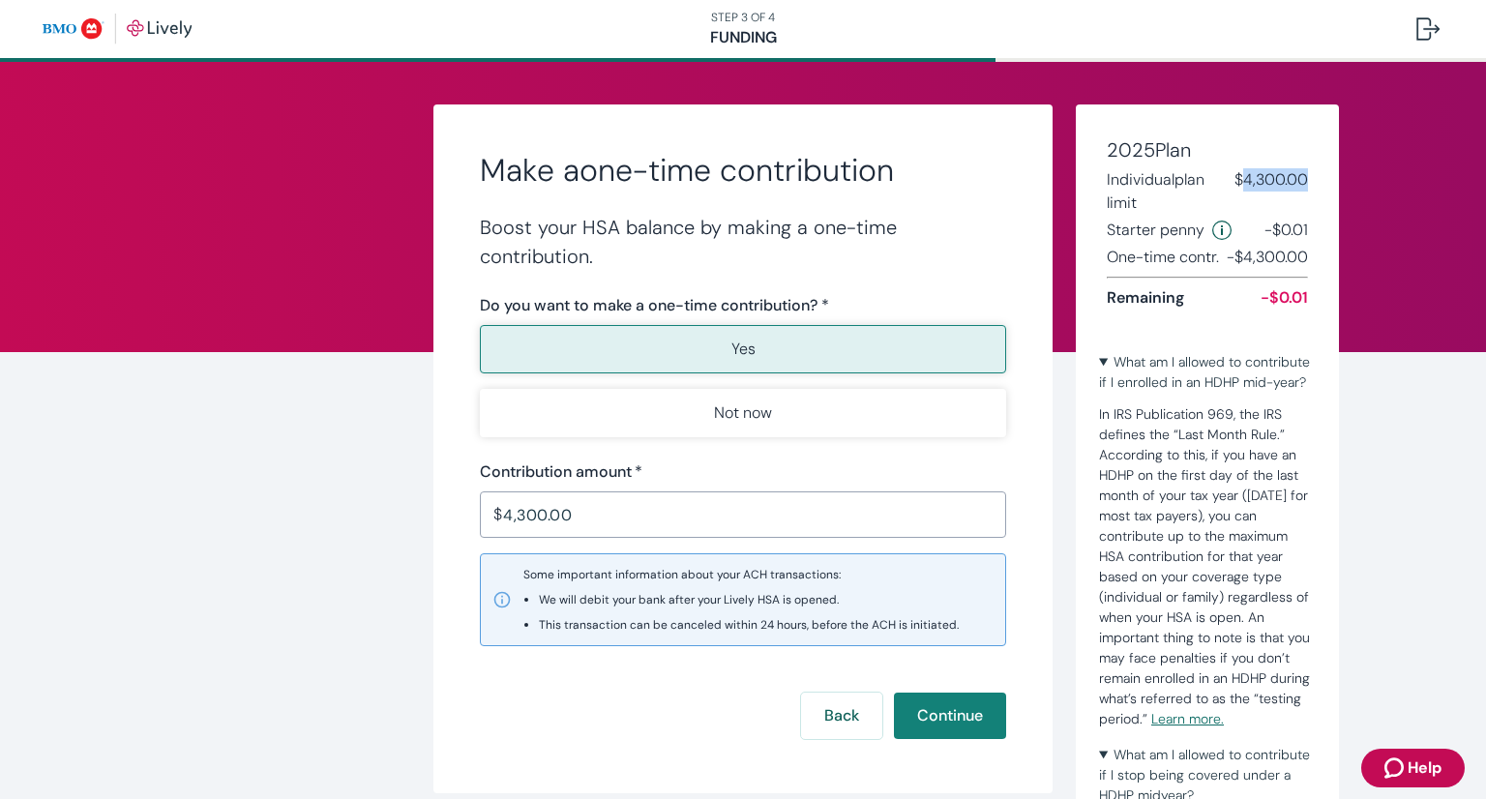
drag, startPoint x: 1234, startPoint y: 179, endPoint x: 1298, endPoint y: 186, distance: 64.2
click at [1298, 186] on span "$4,300.00" at bounding box center [1271, 191] width 74 height 46
copy span "4,300.00"
click at [623, 510] on input "4,300.00" at bounding box center [754, 514] width 503 height 39
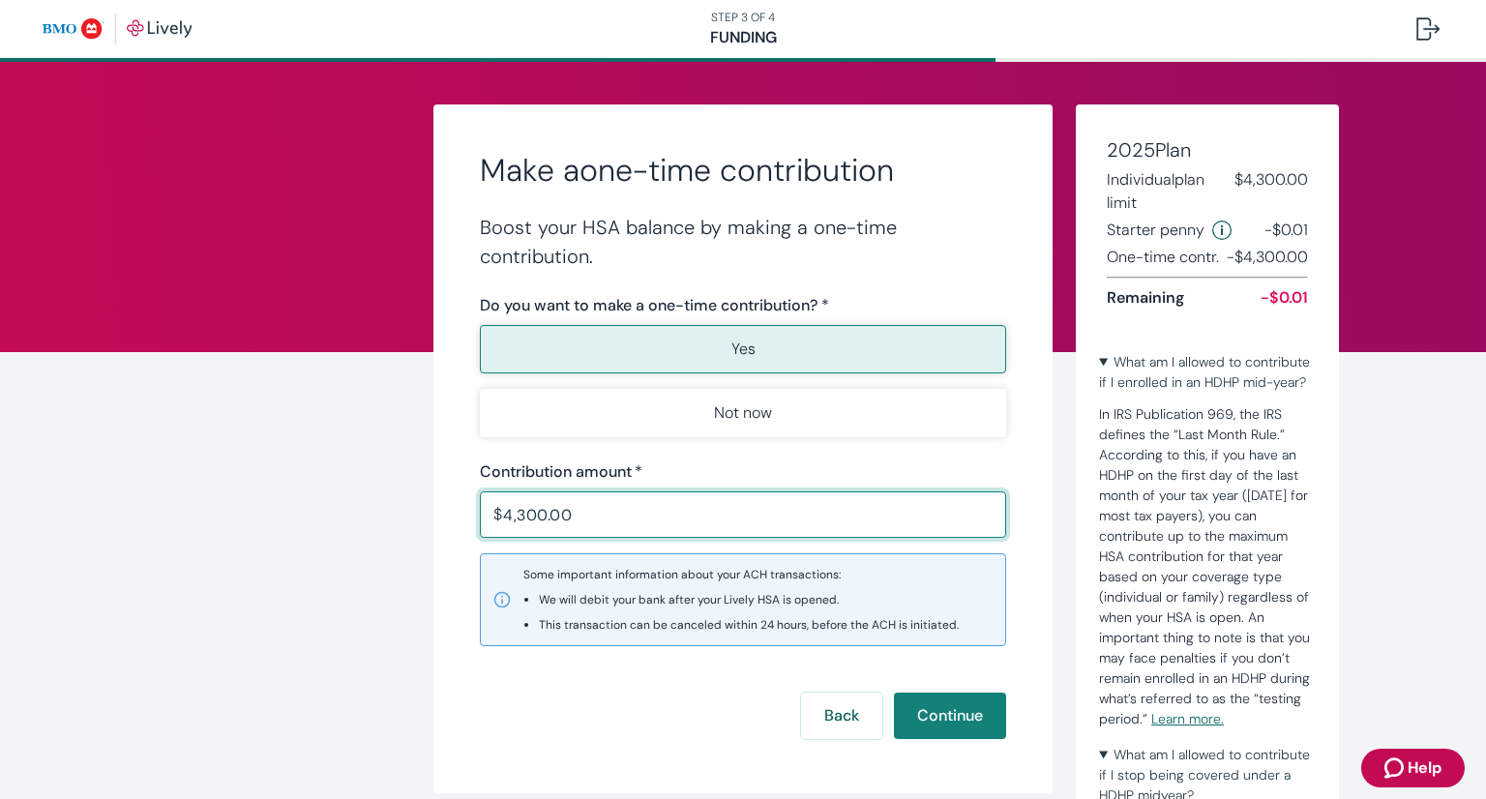
drag, startPoint x: 594, startPoint y: 510, endPoint x: 481, endPoint y: 516, distance: 113.3
click at [481, 516] on div "$ 4,300.00 ​" at bounding box center [743, 514] width 526 height 46
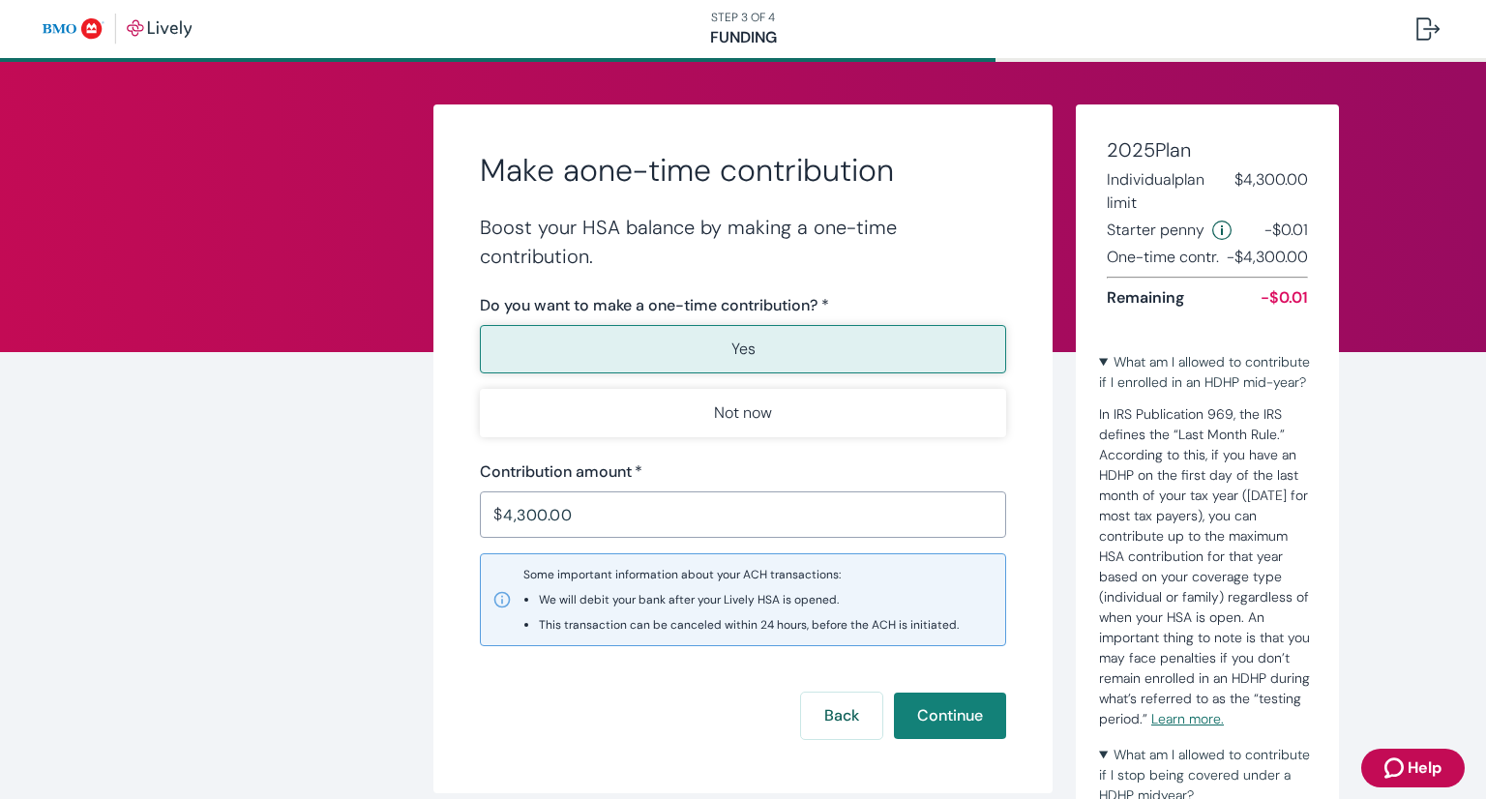
click at [314, 501] on div "Make a one-time contribution Boost your HSA balance by making a one-time contri…" at bounding box center [743, 448] width 929 height 689
click at [536, 514] on input "4,300.00" at bounding box center [754, 514] width 503 height 39
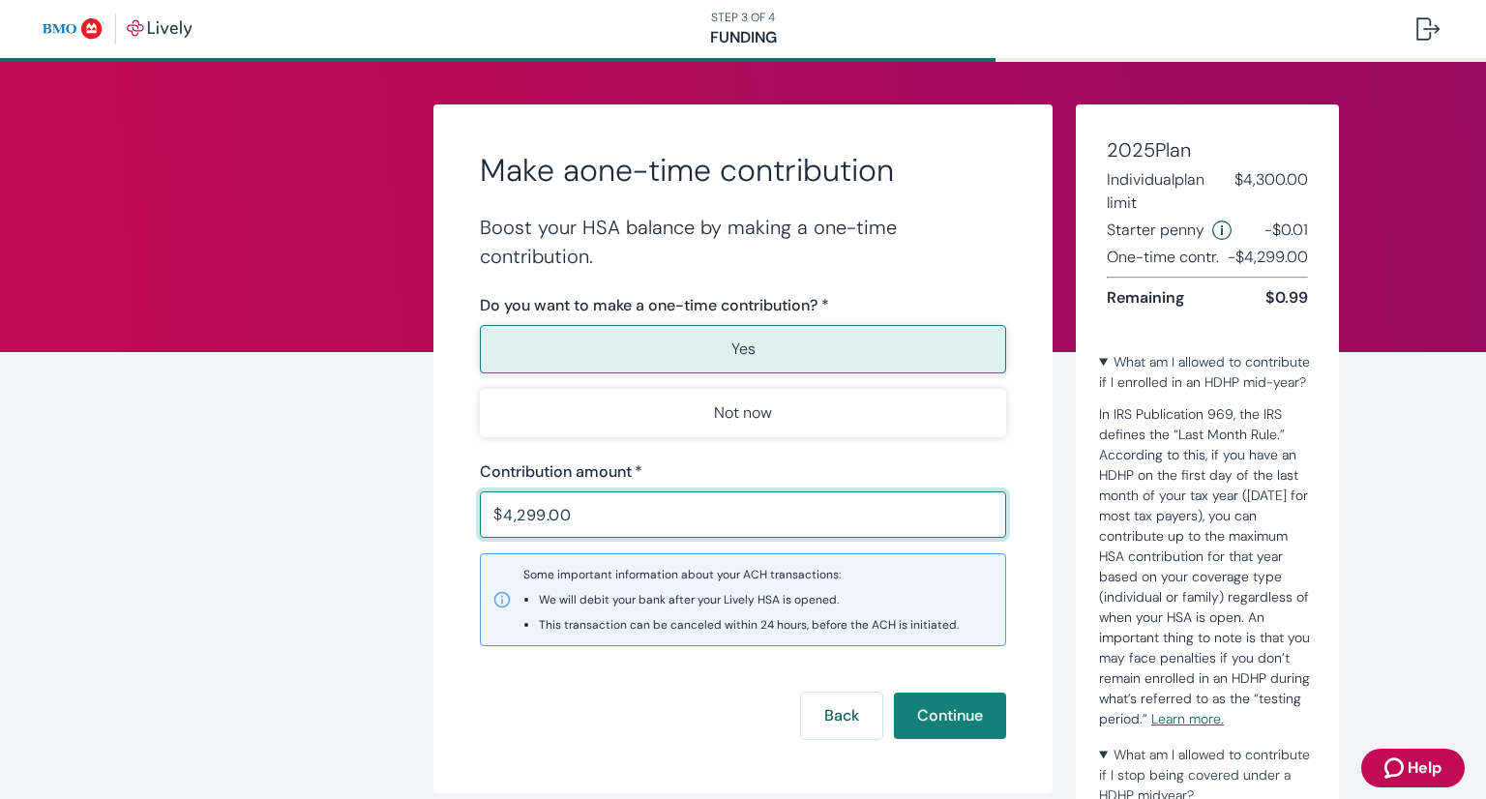
click at [606, 507] on input "4,299.00" at bounding box center [754, 514] width 503 height 39
type input "4,299.99"
drag, startPoint x: 480, startPoint y: 541, endPoint x: 469, endPoint y: 535, distance: 12.1
click at [480, 539] on form "Boost your HSA balance by making a one-time contribution. Do you want to make a…" at bounding box center [743, 476] width 526 height 526
